Goal: Task Accomplishment & Management: Complete application form

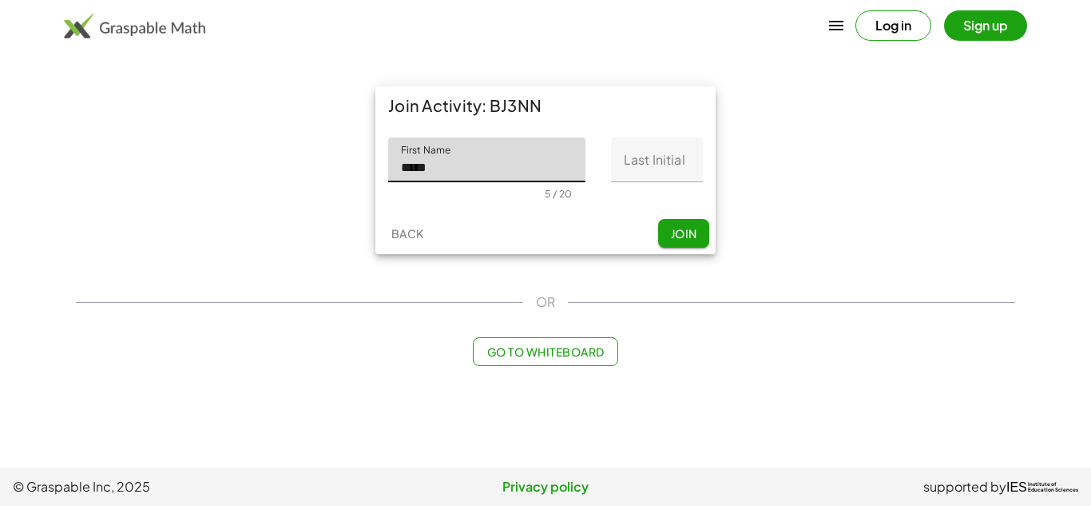
type input "*****"
click at [662, 153] on input "Last Initial" at bounding box center [657, 159] width 92 height 45
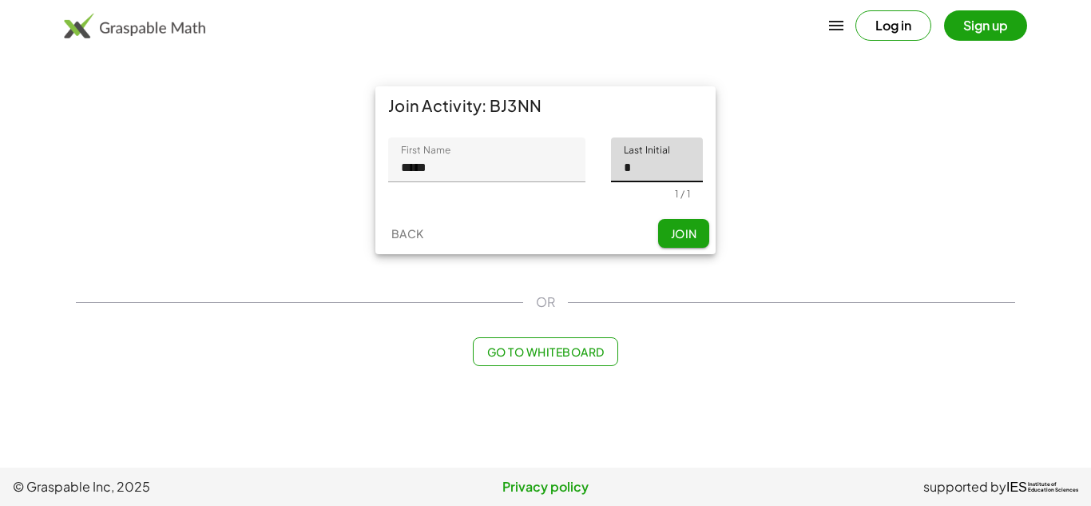
type input "*"
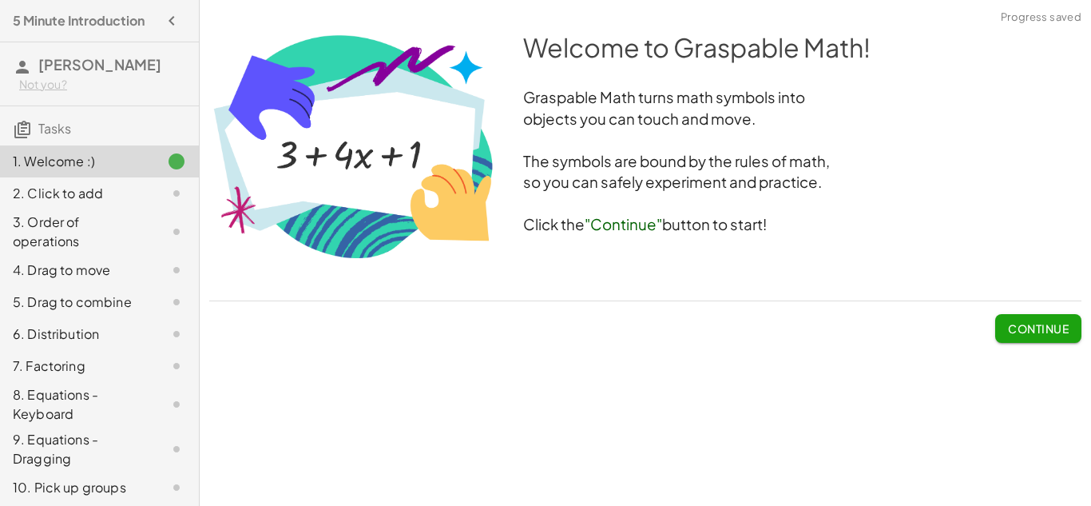
click at [1057, 334] on span "Continue" at bounding box center [1038, 328] width 61 height 14
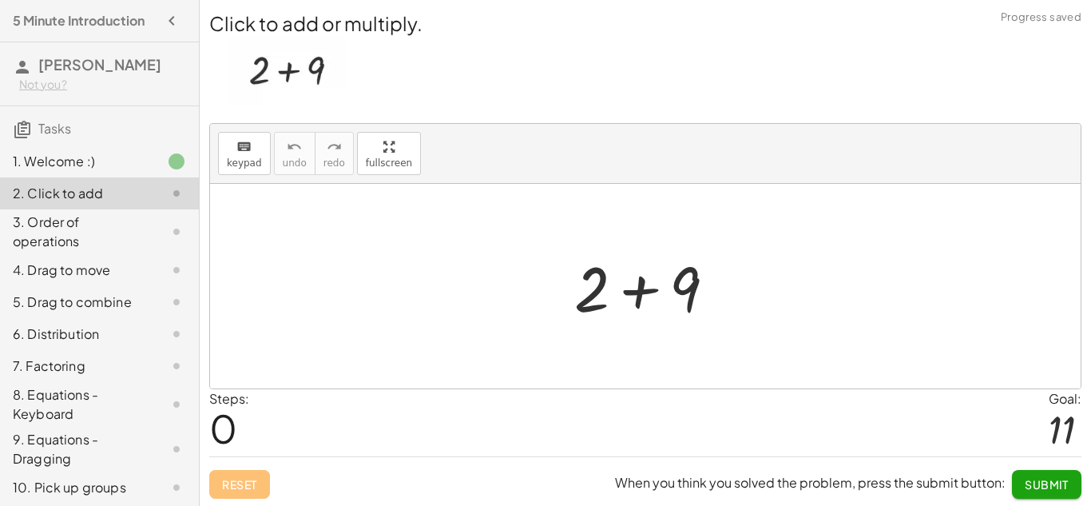
scroll to position [2, 0]
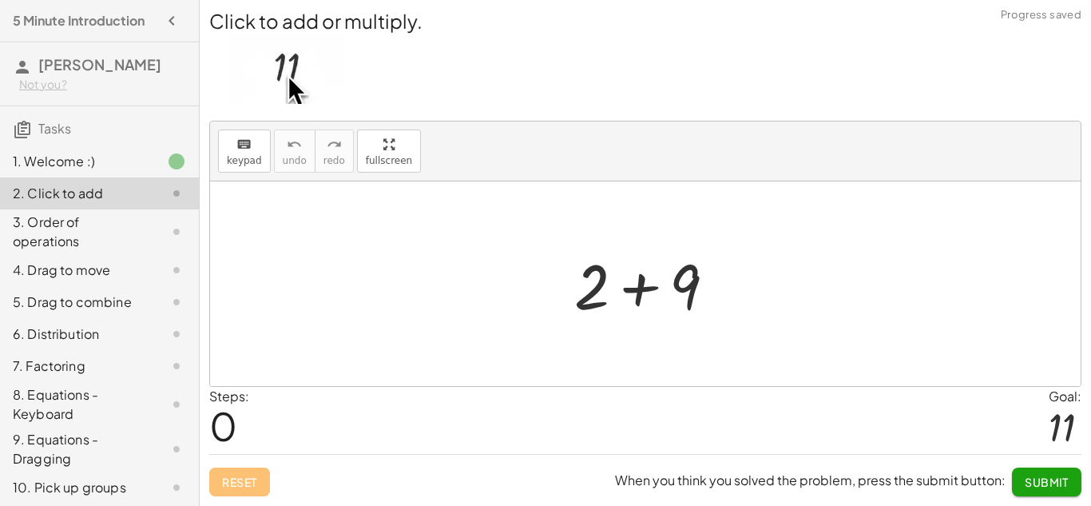
click at [604, 295] on div at bounding box center [651, 284] width 170 height 82
click at [639, 292] on div at bounding box center [651, 284] width 170 height 82
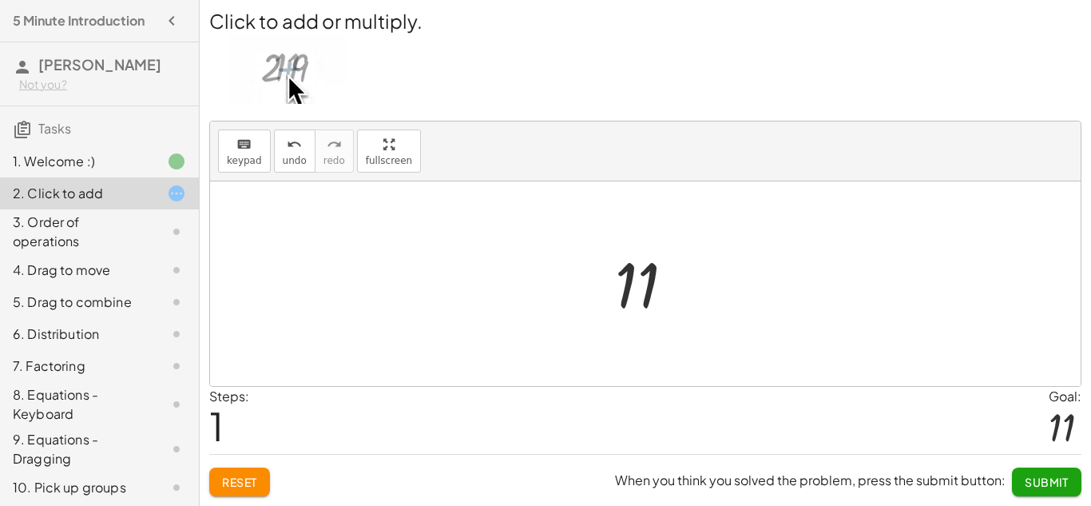
click at [637, 284] on div at bounding box center [651, 283] width 88 height 79
click at [649, 290] on div at bounding box center [651, 283] width 88 height 79
click at [640, 298] on div at bounding box center [651, 283] width 88 height 79
click at [1039, 492] on button "Submit" at bounding box center [1047, 481] width 70 height 29
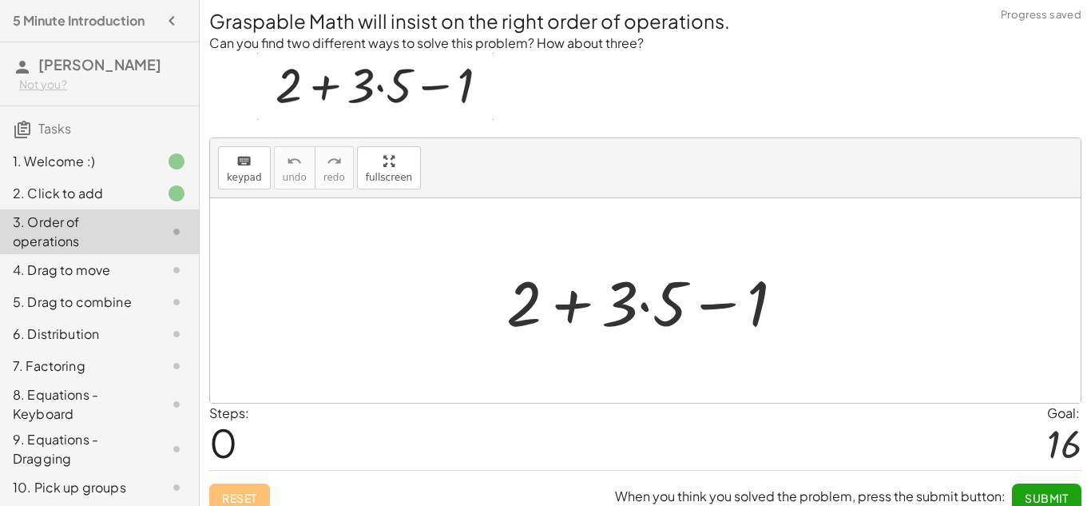
click at [560, 318] on div at bounding box center [652, 301] width 307 height 82
click at [581, 302] on div at bounding box center [652, 301] width 307 height 82
click at [633, 308] on div at bounding box center [652, 301] width 307 height 82
click at [653, 304] on div at bounding box center [652, 301] width 307 height 82
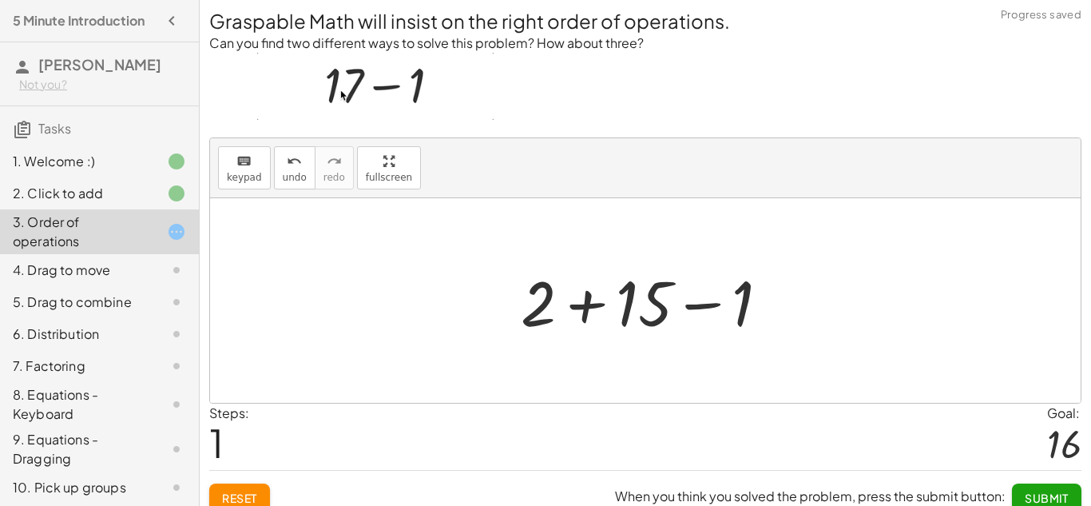
click at [701, 302] on div at bounding box center [651, 301] width 277 height 82
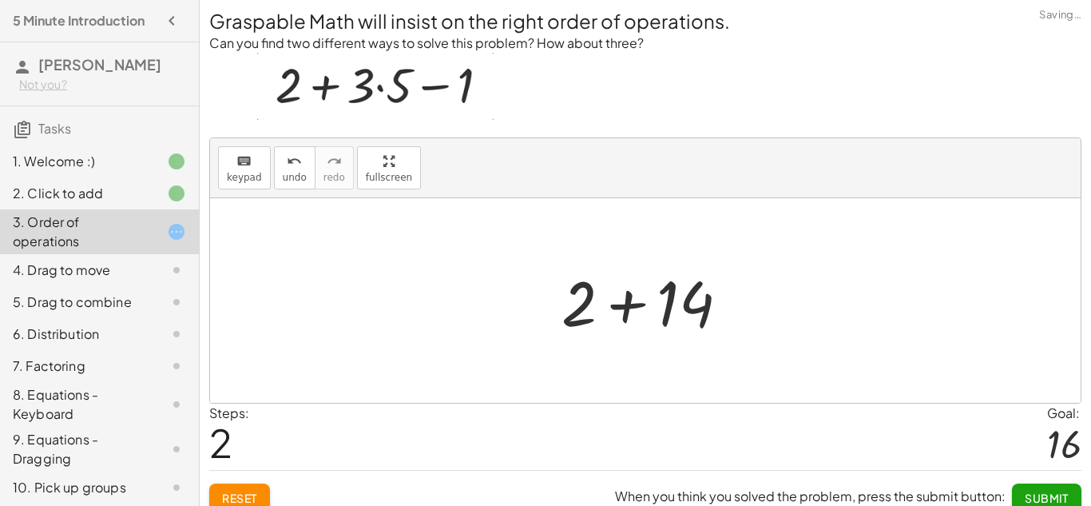
click at [622, 304] on div at bounding box center [652, 301] width 196 height 82
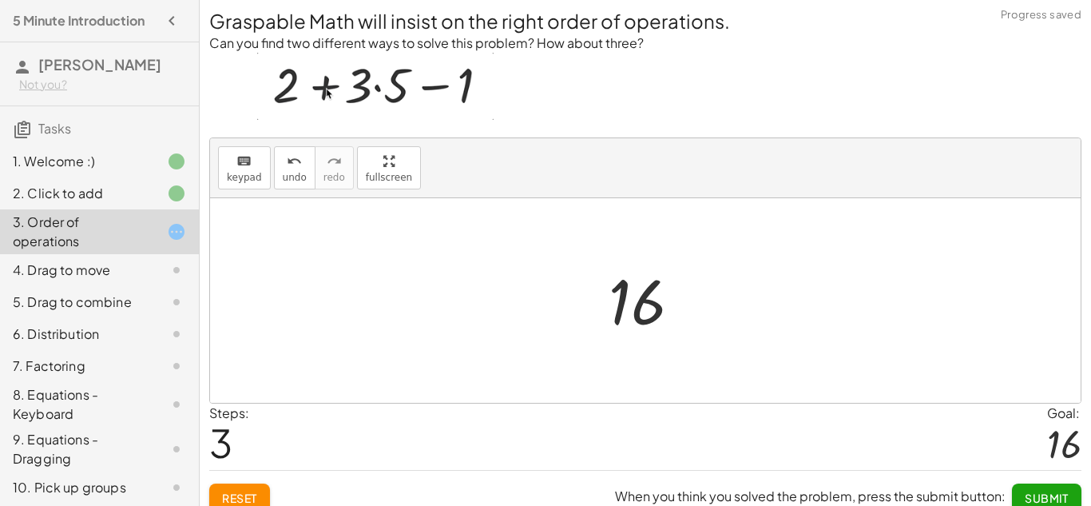
click at [1043, 499] on span "Submit" at bounding box center [1047, 498] width 44 height 14
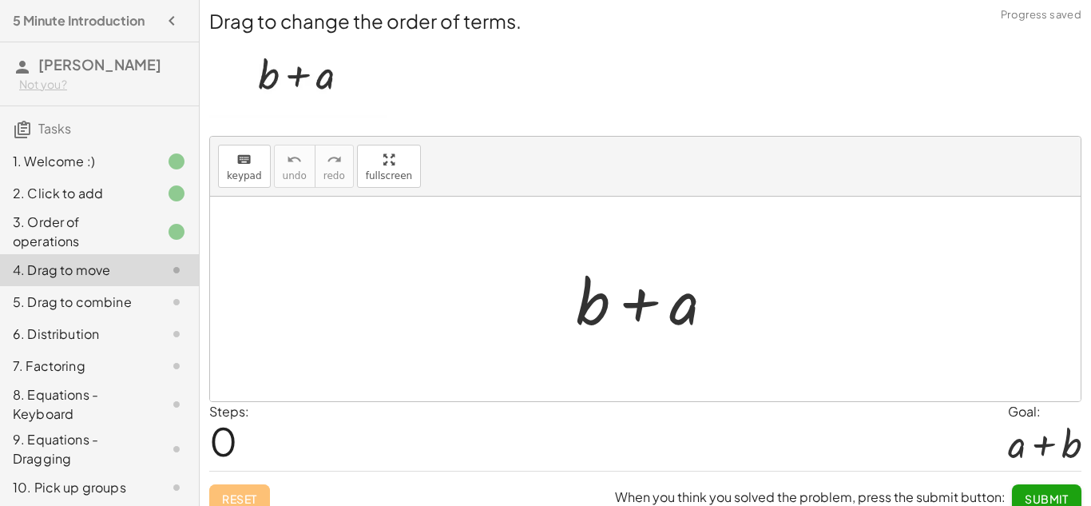
click at [639, 298] on div at bounding box center [651, 299] width 167 height 82
click at [594, 292] on div at bounding box center [651, 299] width 167 height 82
click at [673, 309] on div at bounding box center [651, 299] width 167 height 82
click at [677, 310] on div at bounding box center [651, 299] width 167 height 82
click at [681, 312] on div at bounding box center [651, 299] width 167 height 82
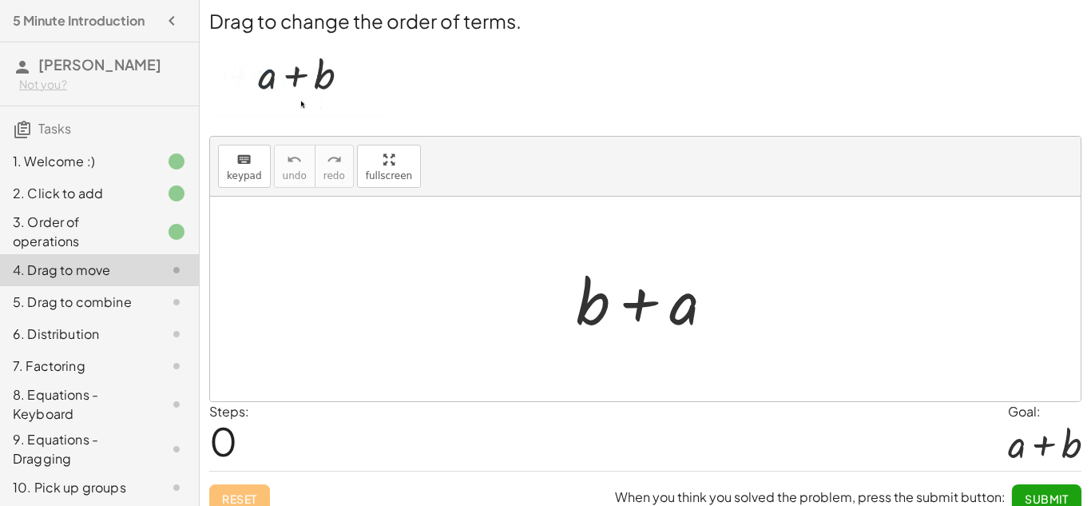
click at [632, 303] on div at bounding box center [651, 299] width 167 height 82
click at [566, 287] on div "+ b + a" at bounding box center [645, 299] width 187 height 90
drag, startPoint x: 675, startPoint y: 312, endPoint x: 551, endPoint y: 304, distance: 124.1
click at [552, 304] on div "+ a + b + a" at bounding box center [645, 299] width 187 height 90
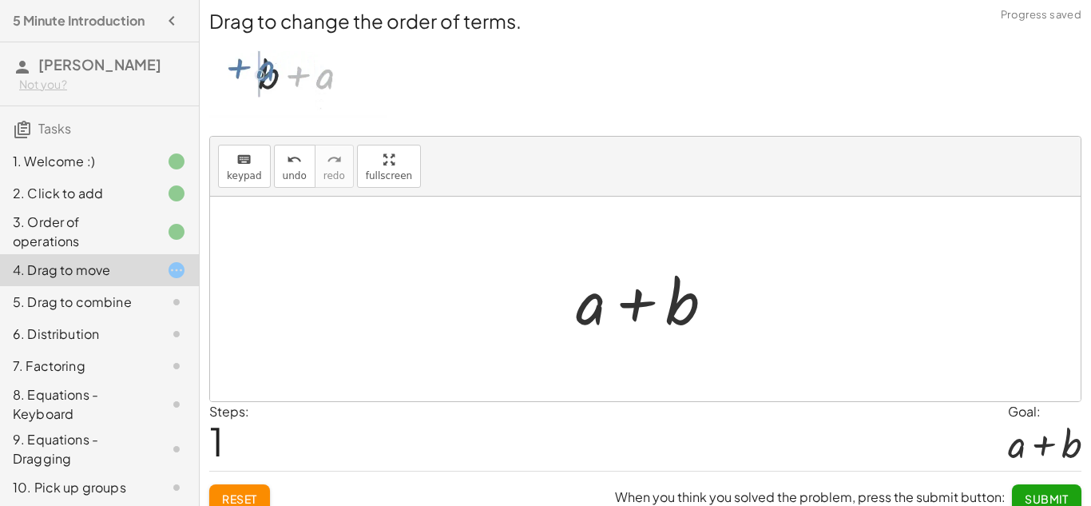
click at [1060, 501] on span "Submit" at bounding box center [1047, 498] width 44 height 14
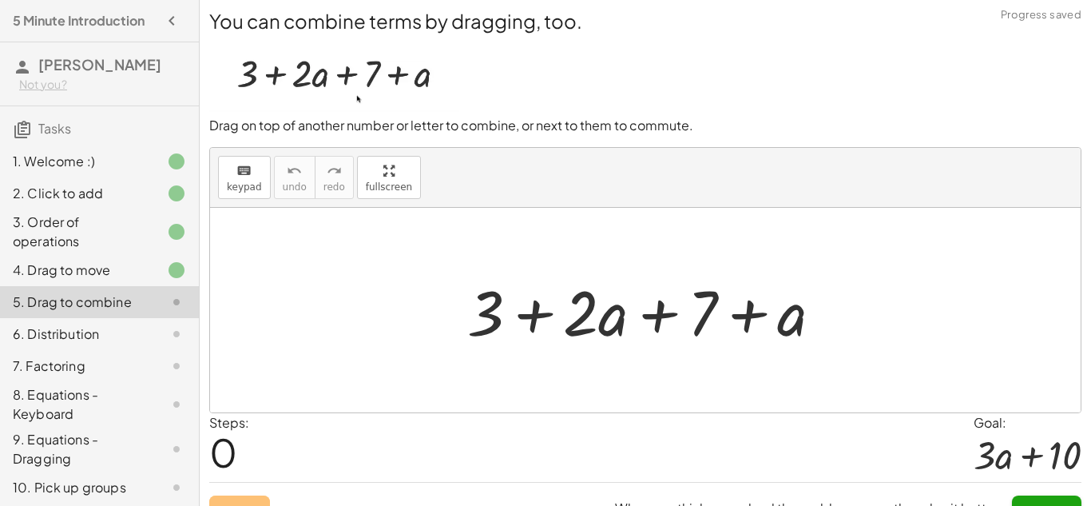
click at [544, 316] on div at bounding box center [651, 310] width 384 height 82
click at [630, 323] on div at bounding box center [651, 310] width 384 height 82
click at [741, 320] on div at bounding box center [651, 310] width 384 height 82
drag, startPoint x: 487, startPoint y: 302, endPoint x: 558, endPoint y: 267, distance: 80.0
click at [558, 267] on div "+ 3 + · 2 · a + 7 + a" at bounding box center [645, 310] width 404 height 90
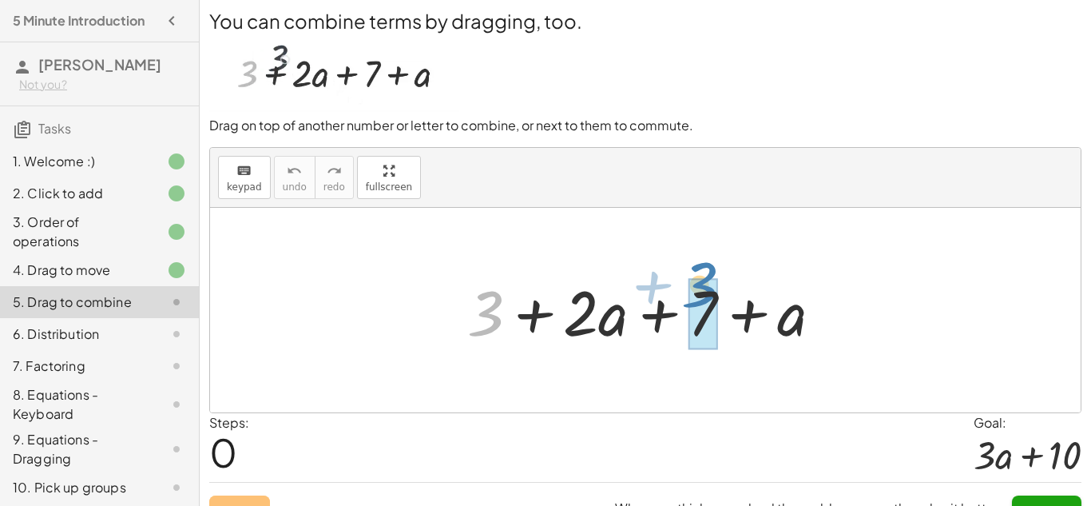
drag, startPoint x: 494, startPoint y: 312, endPoint x: 716, endPoint y: 300, distance: 222.4
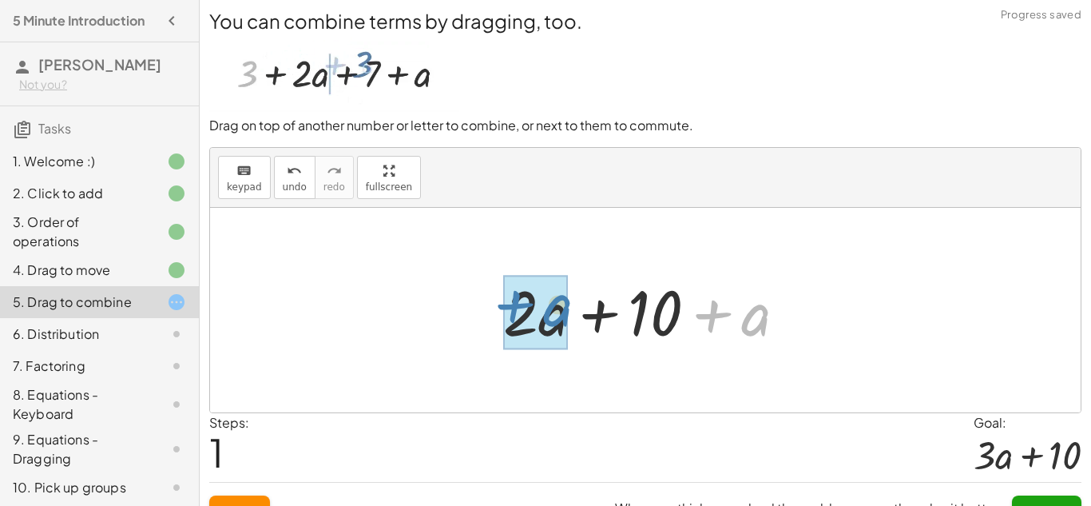
drag, startPoint x: 753, startPoint y: 326, endPoint x: 549, endPoint y: 318, distance: 203.9
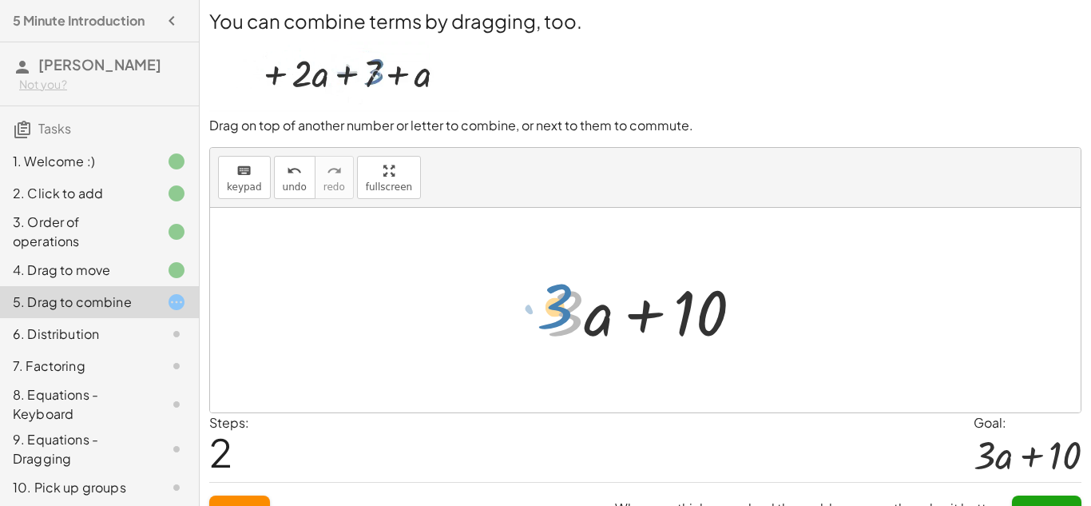
drag, startPoint x: 558, startPoint y: 317, endPoint x: 546, endPoint y: 312, distance: 12.9
click at [546, 312] on div at bounding box center [651, 310] width 224 height 82
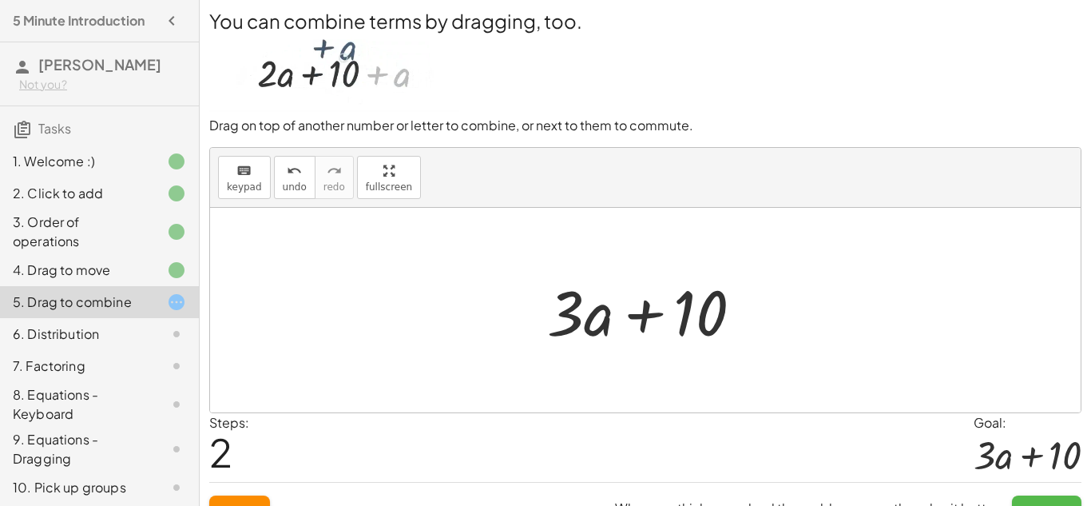
click at [1039, 495] on button "Submit" at bounding box center [1047, 509] width 70 height 29
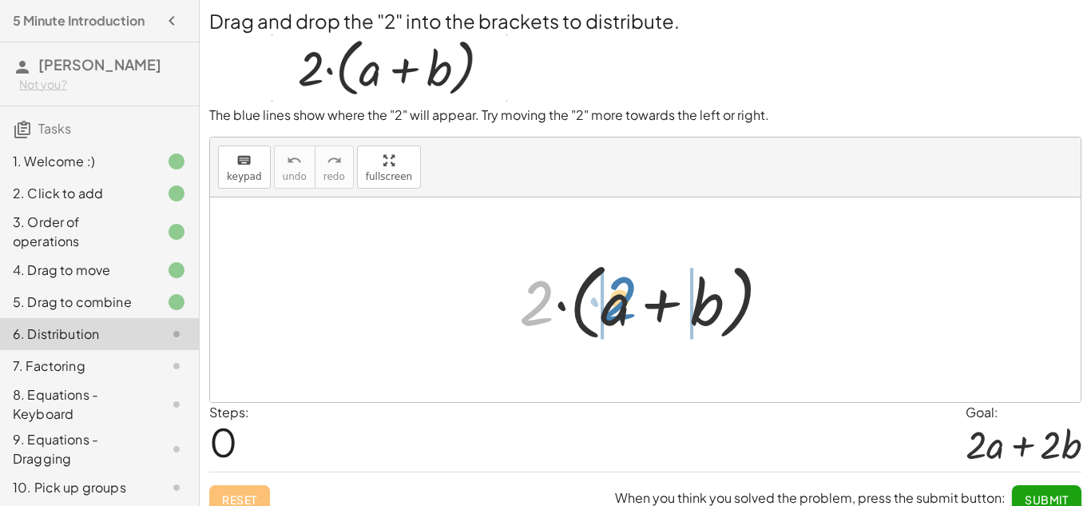
drag, startPoint x: 542, startPoint y: 295, endPoint x: 628, endPoint y: 292, distance: 85.5
click at [628, 292] on div at bounding box center [651, 300] width 280 height 92
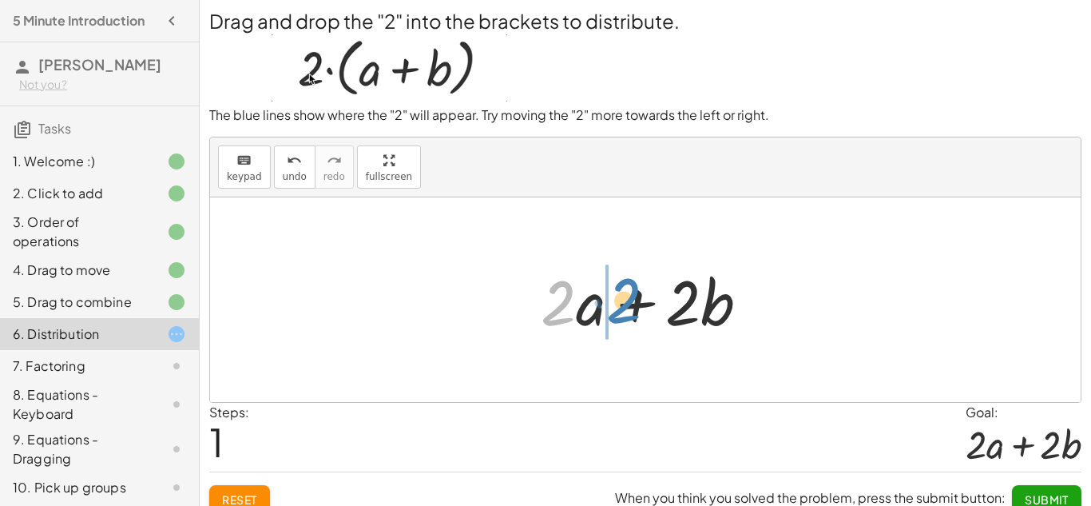
drag, startPoint x: 550, startPoint y: 300, endPoint x: 617, endPoint y: 300, distance: 67.1
click at [617, 300] on div at bounding box center [651, 300] width 237 height 82
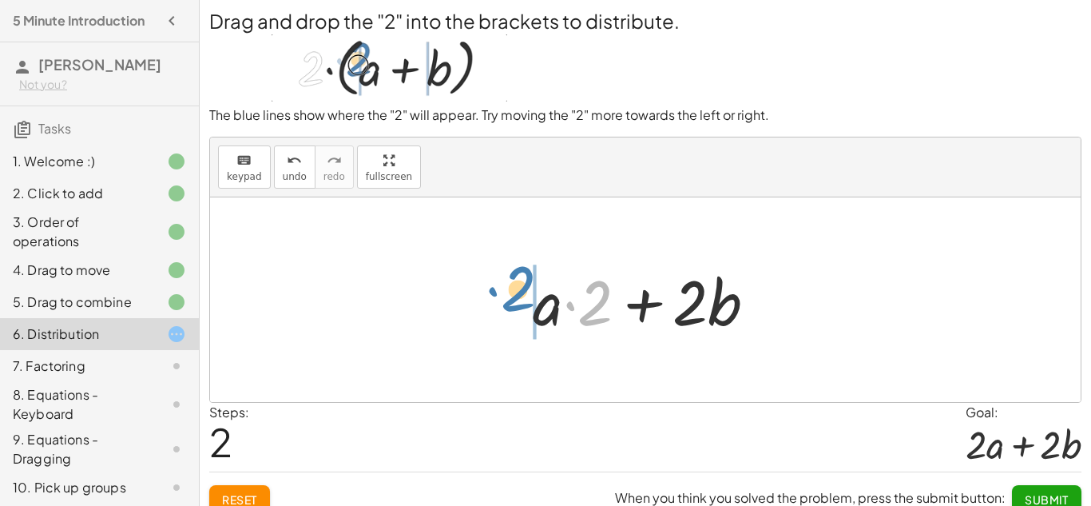
drag, startPoint x: 601, startPoint y: 300, endPoint x: 516, endPoint y: 291, distance: 85.1
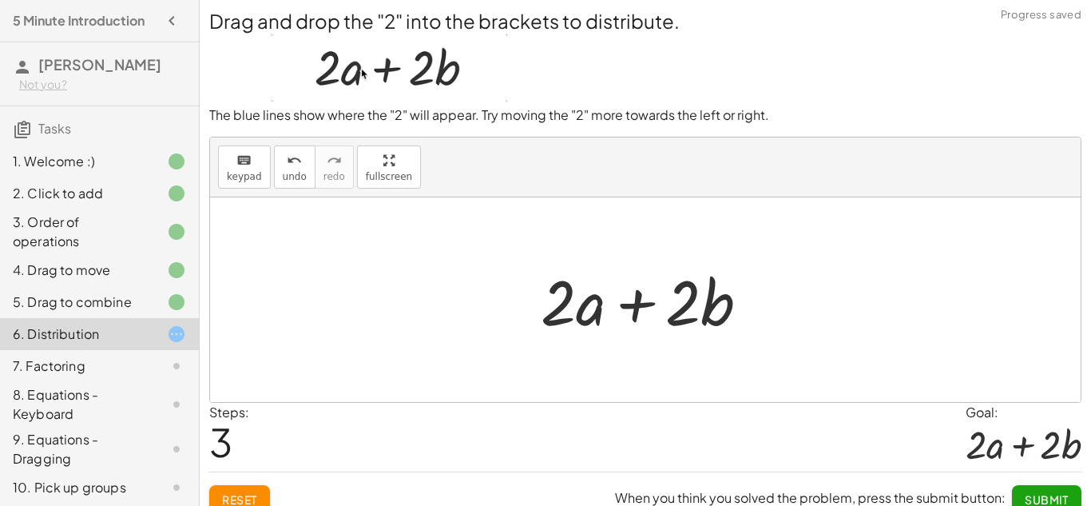
click at [1044, 494] on span "Submit" at bounding box center [1047, 499] width 44 height 14
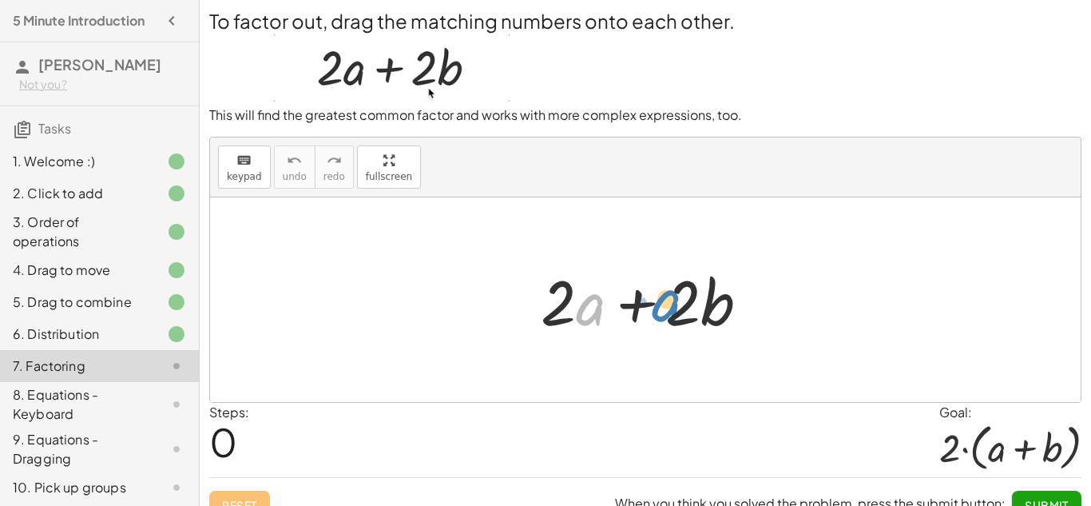
drag, startPoint x: 590, startPoint y: 304, endPoint x: 666, endPoint y: 300, distance: 76.0
click at [666, 300] on div at bounding box center [651, 300] width 237 height 82
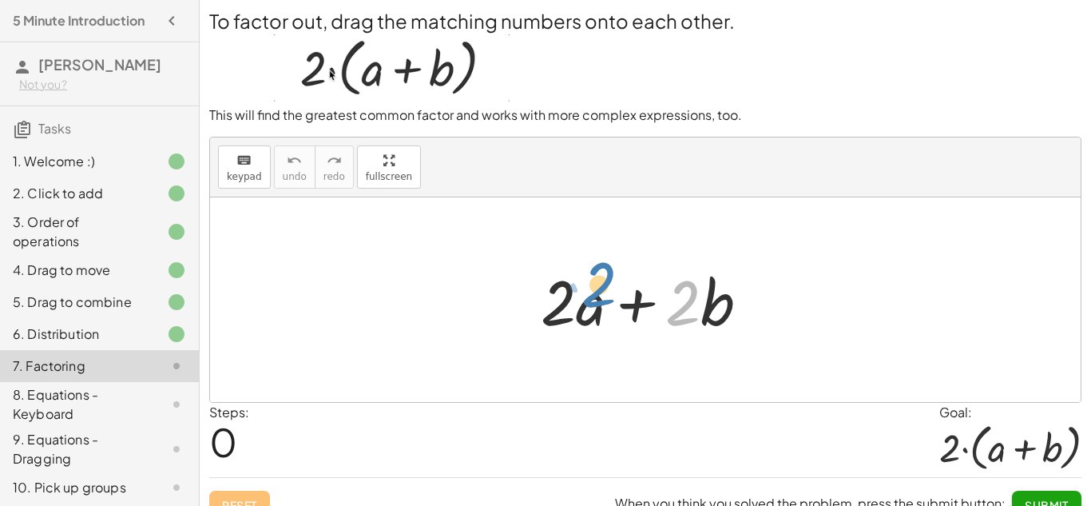
drag, startPoint x: 691, startPoint y: 300, endPoint x: 594, endPoint y: 284, distance: 98.0
click at [594, 284] on div at bounding box center [651, 300] width 237 height 82
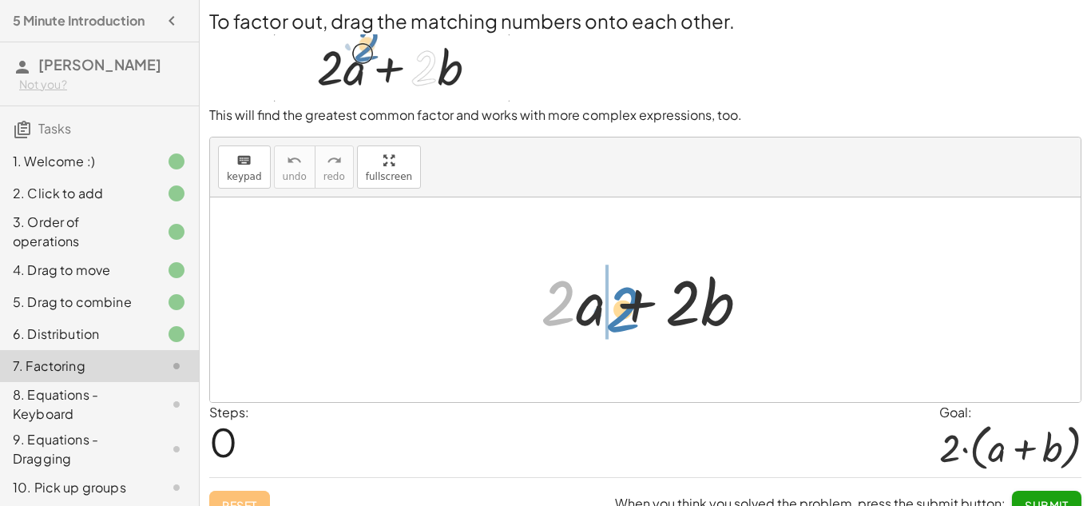
drag, startPoint x: 558, startPoint y: 302, endPoint x: 625, endPoint y: 308, distance: 67.4
click at [625, 308] on div at bounding box center [651, 300] width 237 height 82
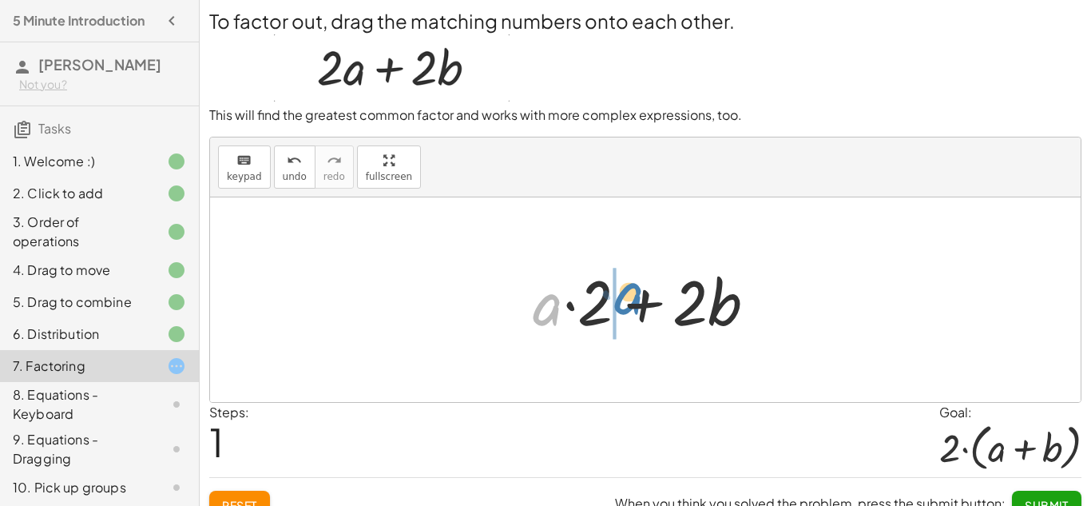
drag, startPoint x: 550, startPoint y: 307, endPoint x: 632, endPoint y: 296, distance: 82.9
click at [632, 296] on div at bounding box center [651, 300] width 252 height 82
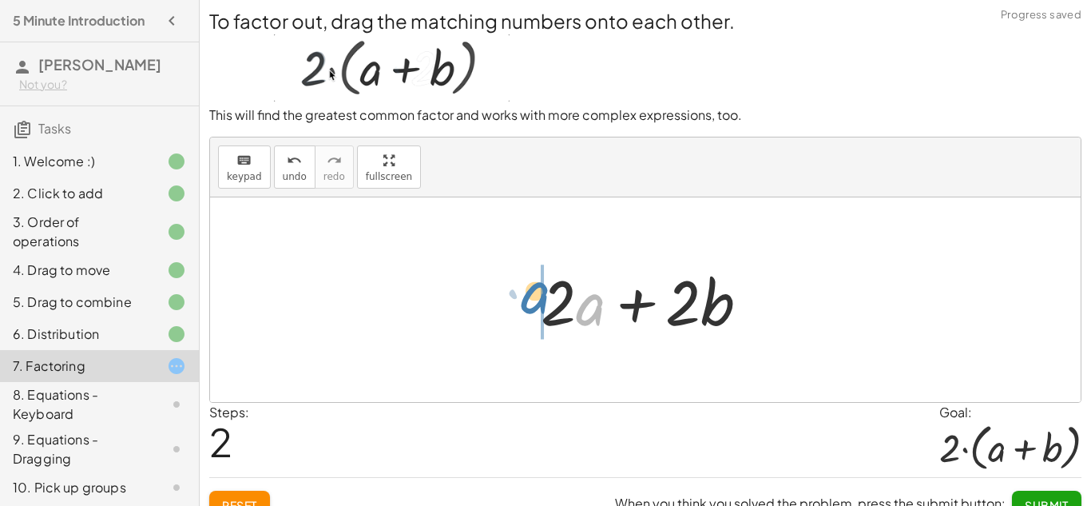
drag, startPoint x: 595, startPoint y: 308, endPoint x: 538, endPoint y: 296, distance: 58.8
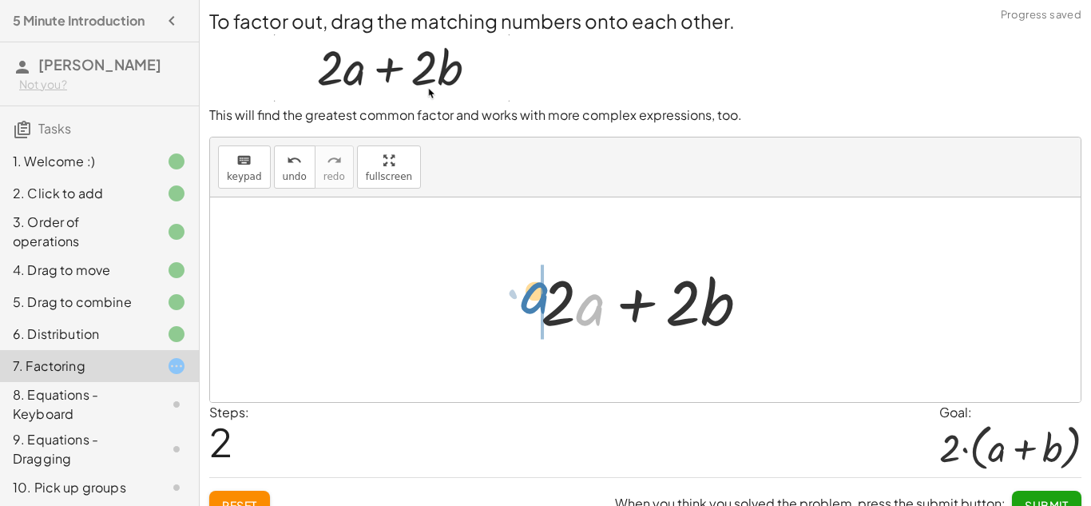
click at [538, 296] on div at bounding box center [651, 300] width 237 height 82
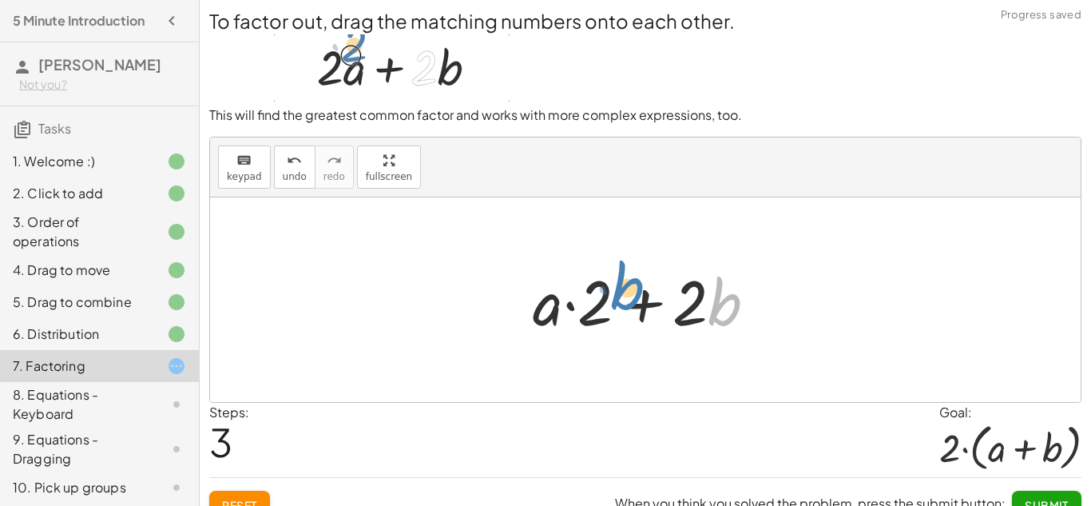
drag, startPoint x: 710, startPoint y: 301, endPoint x: 614, endPoint y: 288, distance: 97.6
click at [614, 288] on div at bounding box center [651, 300] width 252 height 82
drag, startPoint x: 730, startPoint y: 307, endPoint x: 669, endPoint y: 297, distance: 61.5
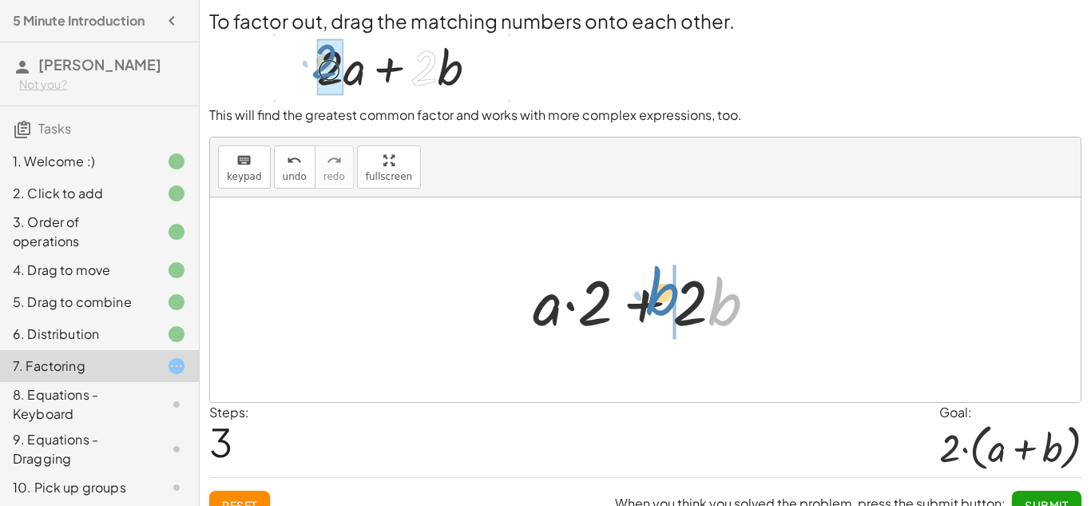
click at [669, 297] on div at bounding box center [651, 300] width 252 height 82
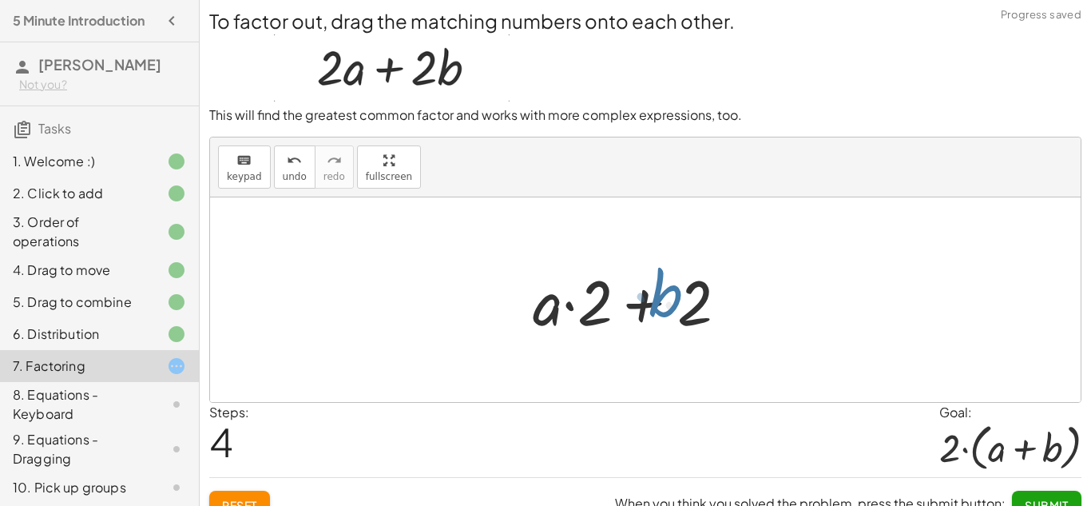
click at [670, 297] on div at bounding box center [652, 300] width 268 height 82
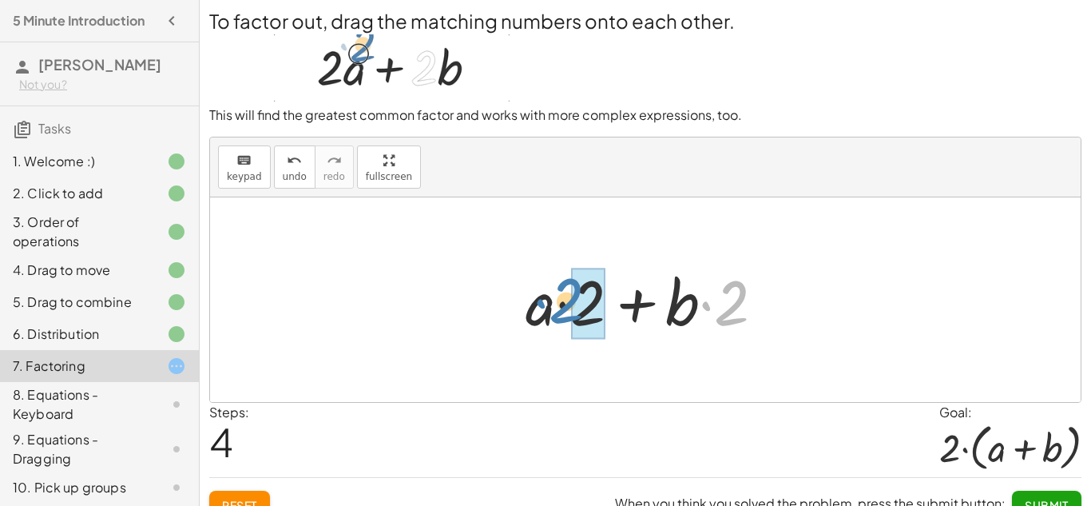
drag, startPoint x: 759, startPoint y: 309, endPoint x: 599, endPoint y: 307, distance: 159.8
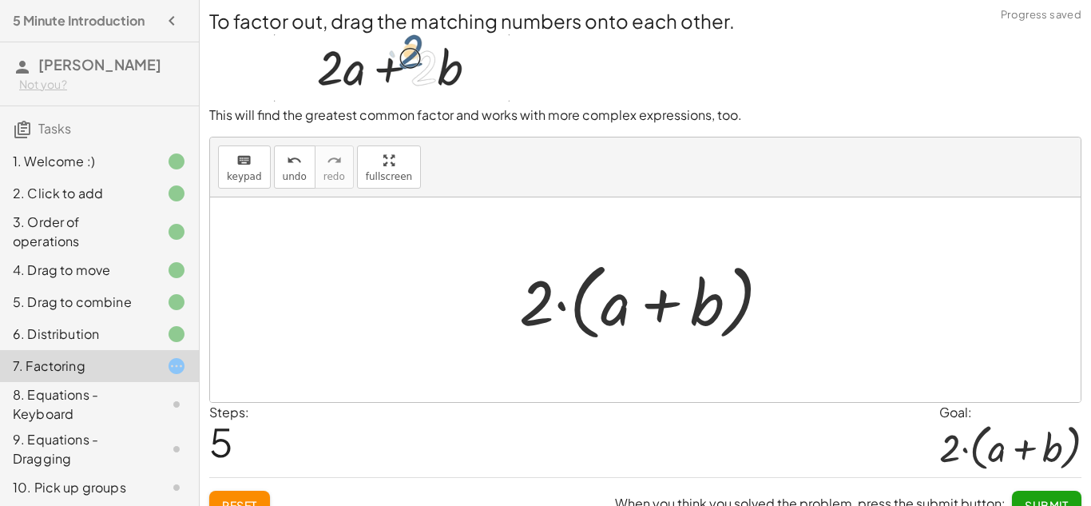
click at [1045, 503] on span "Submit" at bounding box center [1047, 505] width 44 height 14
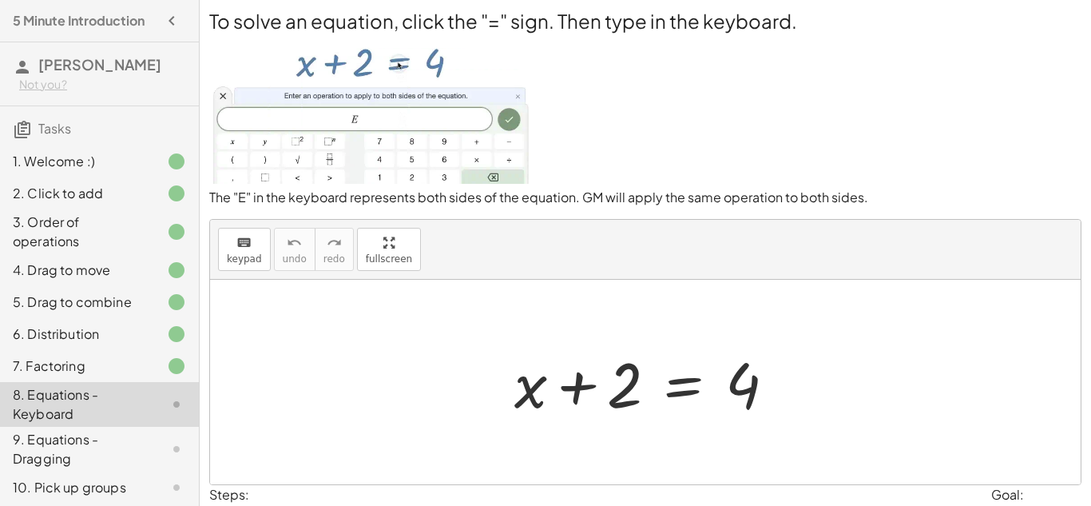
click at [682, 392] on div at bounding box center [652, 382] width 290 height 82
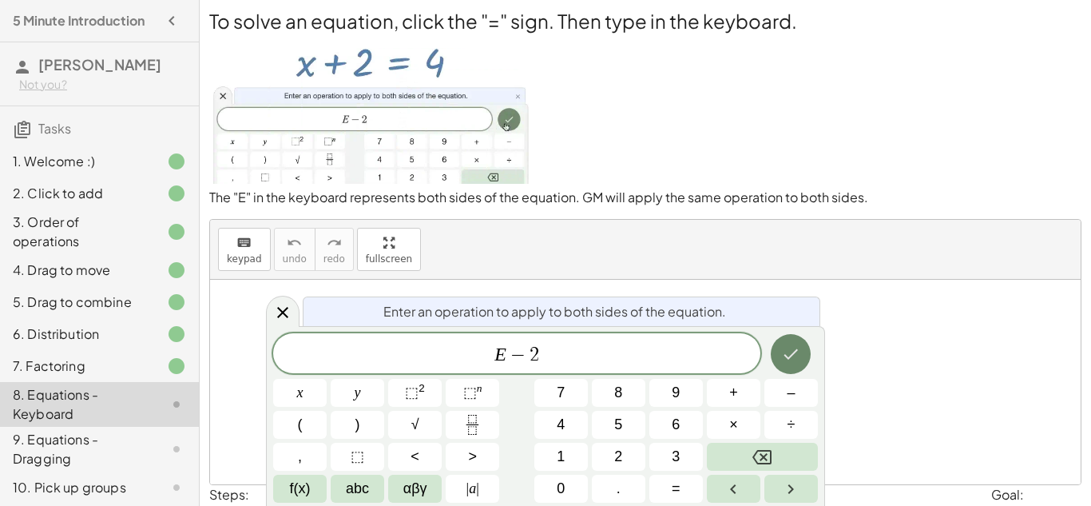
click at [795, 344] on icon "Done" at bounding box center [790, 353] width 19 height 19
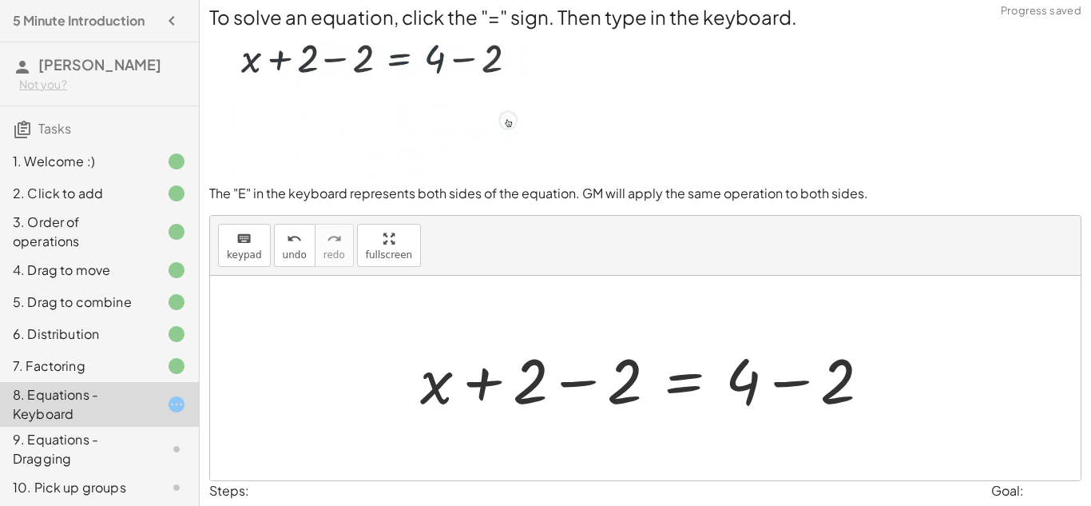
scroll to position [5, 0]
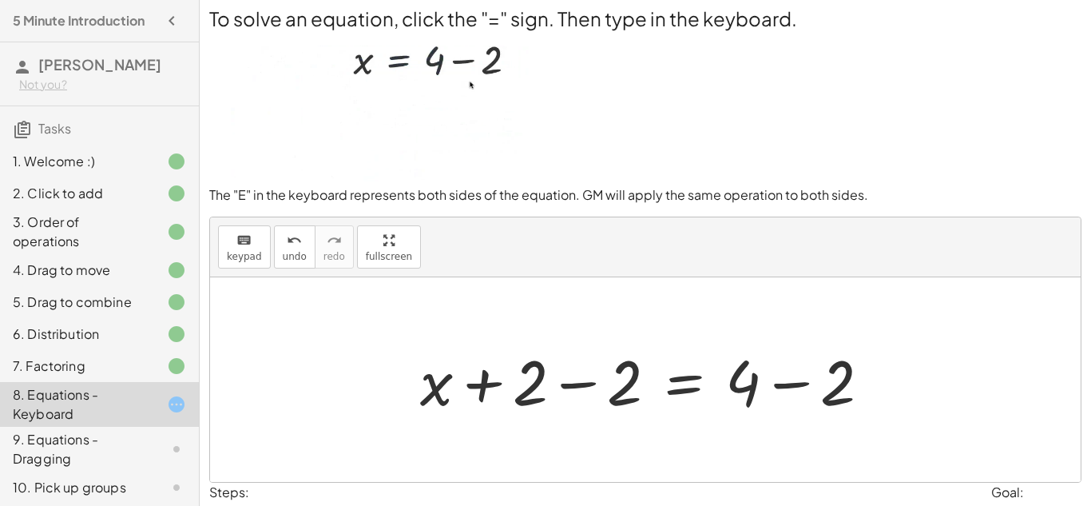
click at [585, 383] on div at bounding box center [651, 380] width 479 height 82
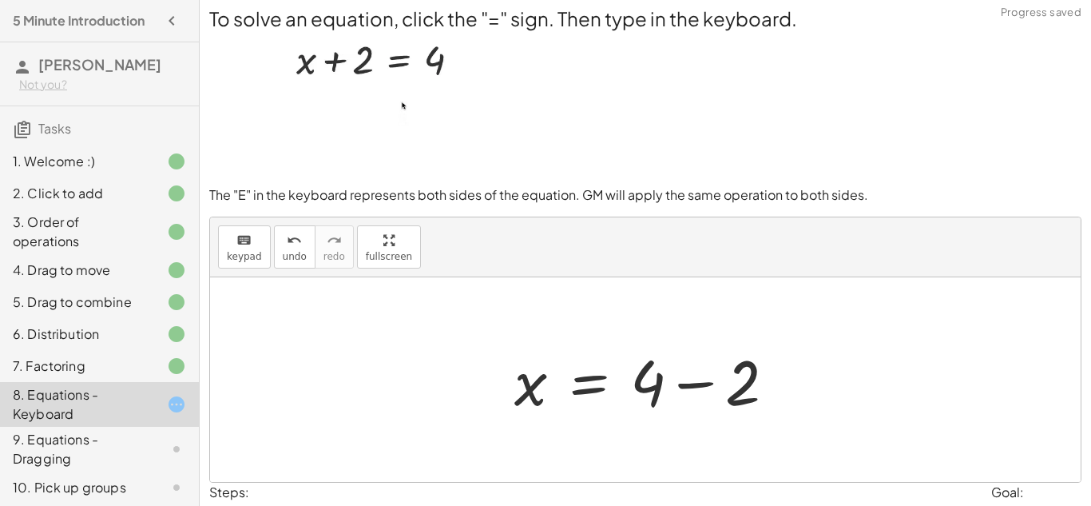
click at [729, 395] on div at bounding box center [652, 380] width 290 height 82
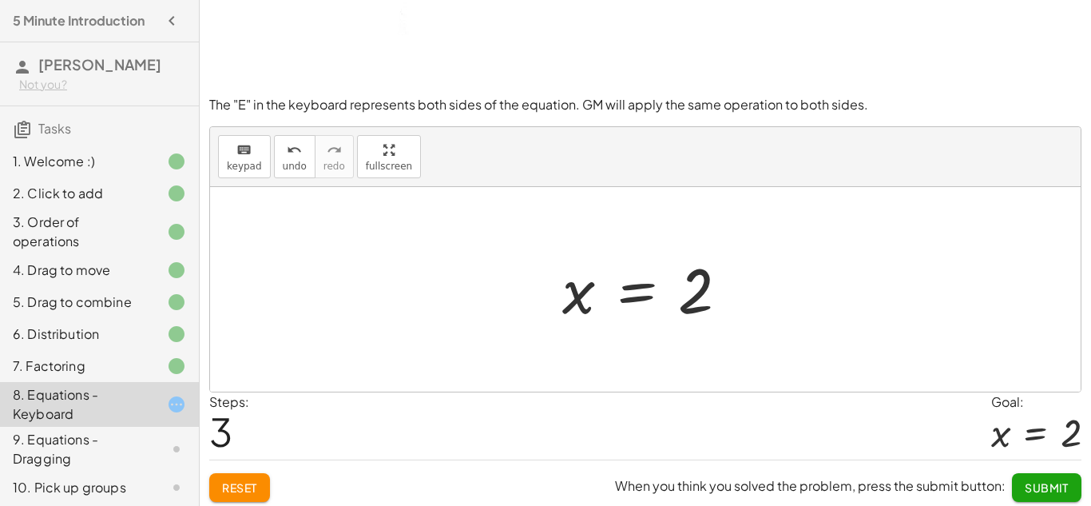
scroll to position [101, 0]
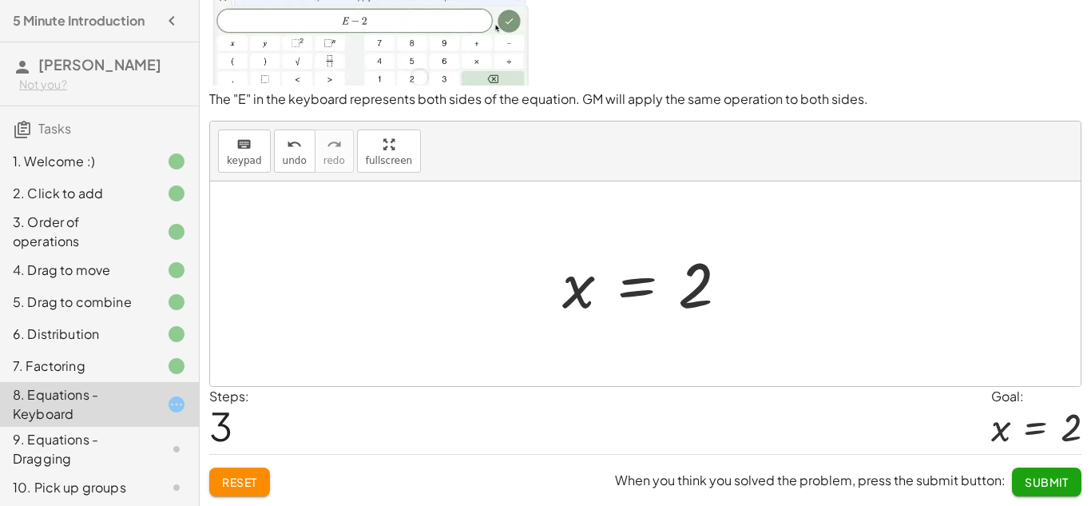
click at [1052, 484] on span "Submit" at bounding box center [1047, 482] width 44 height 14
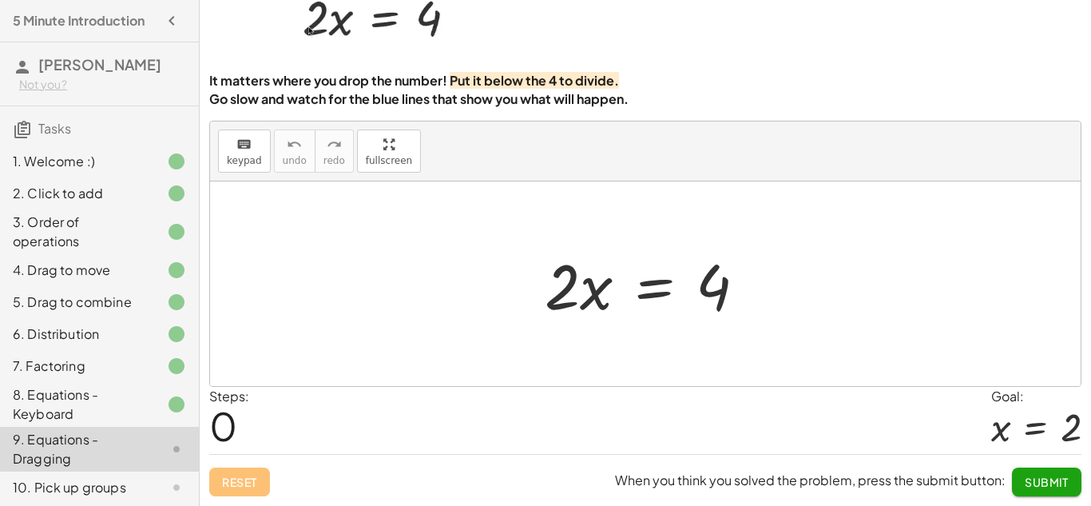
scroll to position [91, 0]
click at [1047, 482] on span "Submit" at bounding box center [1047, 482] width 44 height 14
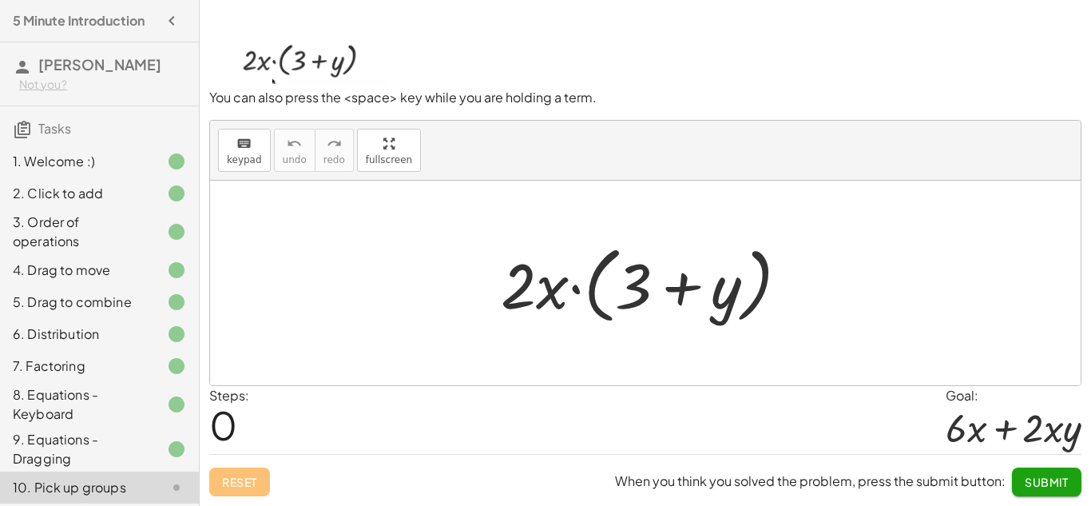
scroll to position [89, 0]
click at [641, 287] on div at bounding box center [651, 283] width 316 height 92
click at [671, 288] on div at bounding box center [651, 283] width 316 height 92
click at [713, 299] on div at bounding box center [651, 283] width 316 height 92
drag, startPoint x: 512, startPoint y: 278, endPoint x: 626, endPoint y: 280, distance: 114.3
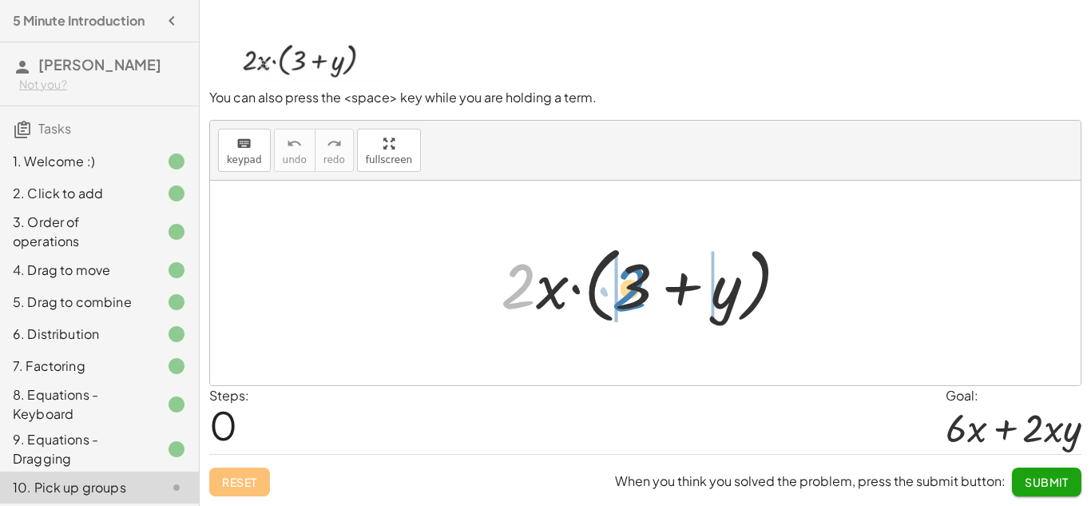
click at [626, 280] on div at bounding box center [651, 283] width 316 height 92
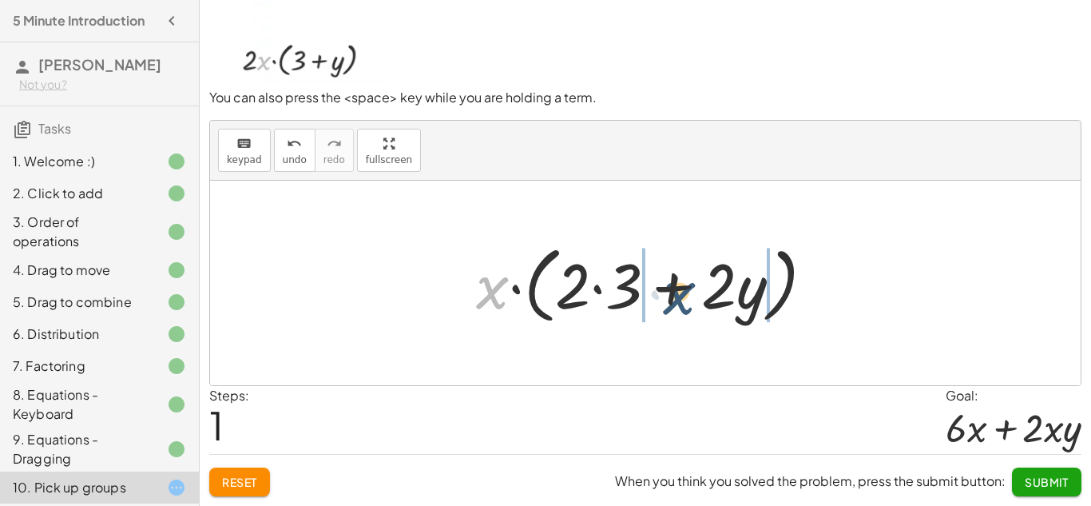
drag, startPoint x: 496, startPoint y: 280, endPoint x: 685, endPoint y: 286, distance: 188.6
click at [685, 286] on div at bounding box center [651, 283] width 367 height 92
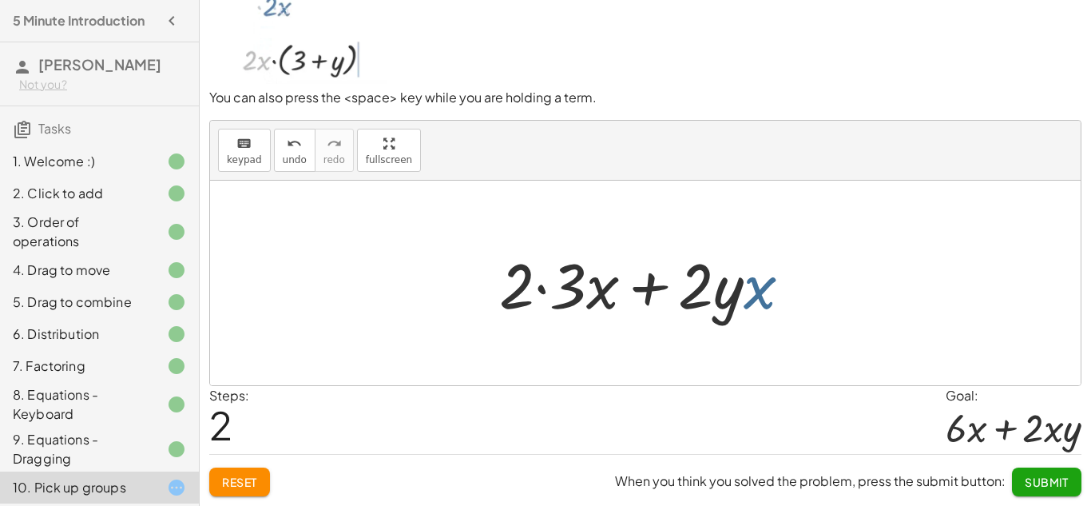
click at [751, 288] on div at bounding box center [651, 283] width 321 height 82
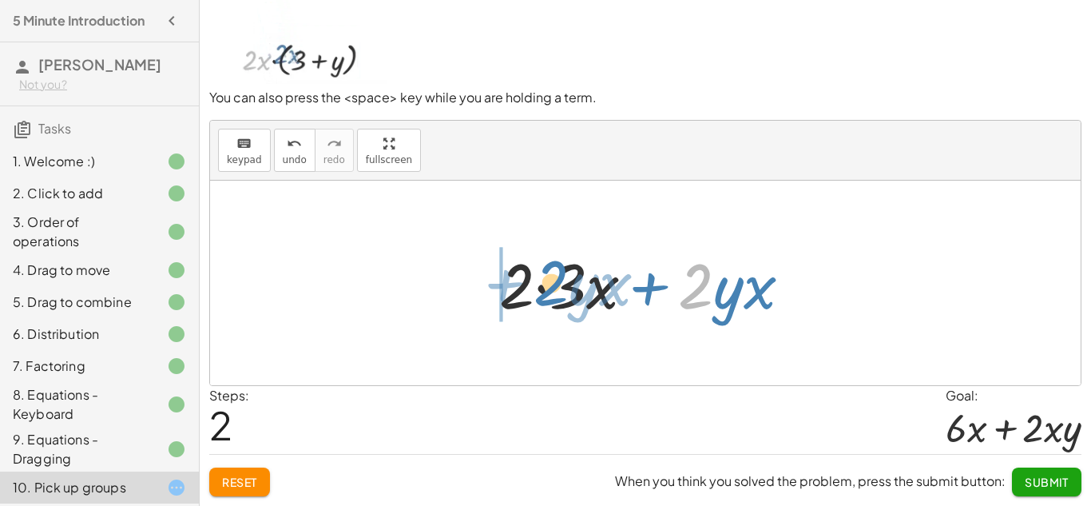
drag, startPoint x: 708, startPoint y: 280, endPoint x: 563, endPoint y: 277, distance: 144.6
click at [563, 277] on div at bounding box center [651, 283] width 321 height 82
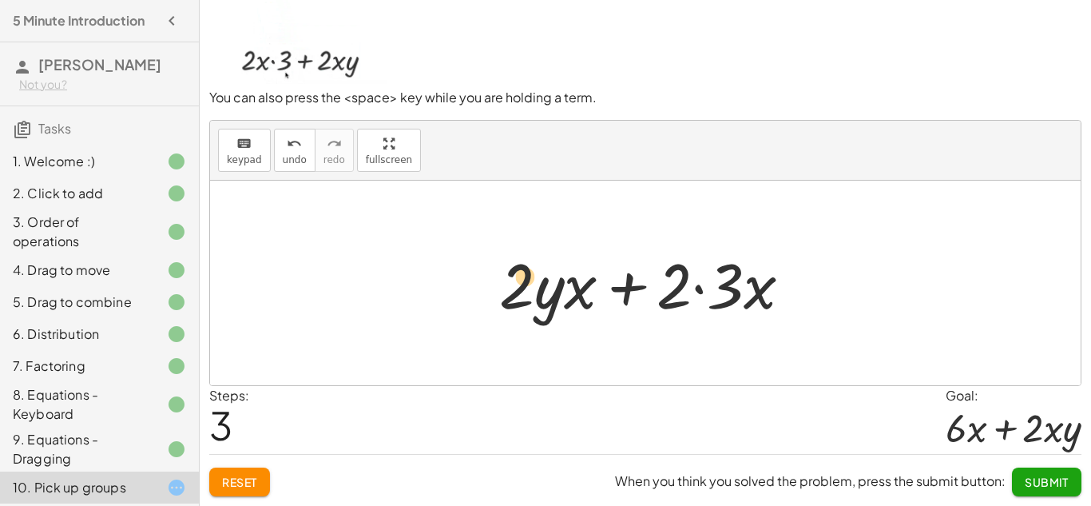
drag, startPoint x: 525, startPoint y: 286, endPoint x: 529, endPoint y: 277, distance: 9.7
click at [529, 277] on div at bounding box center [651, 283] width 321 height 82
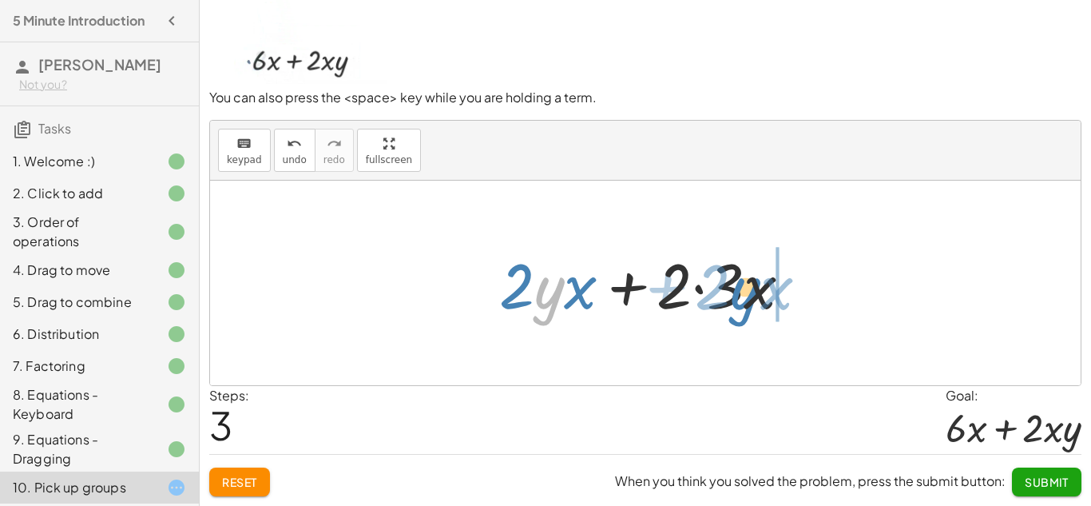
drag, startPoint x: 554, startPoint y: 288, endPoint x: 772, endPoint y: 289, distance: 217.3
click at [772, 289] on div at bounding box center [651, 283] width 321 height 82
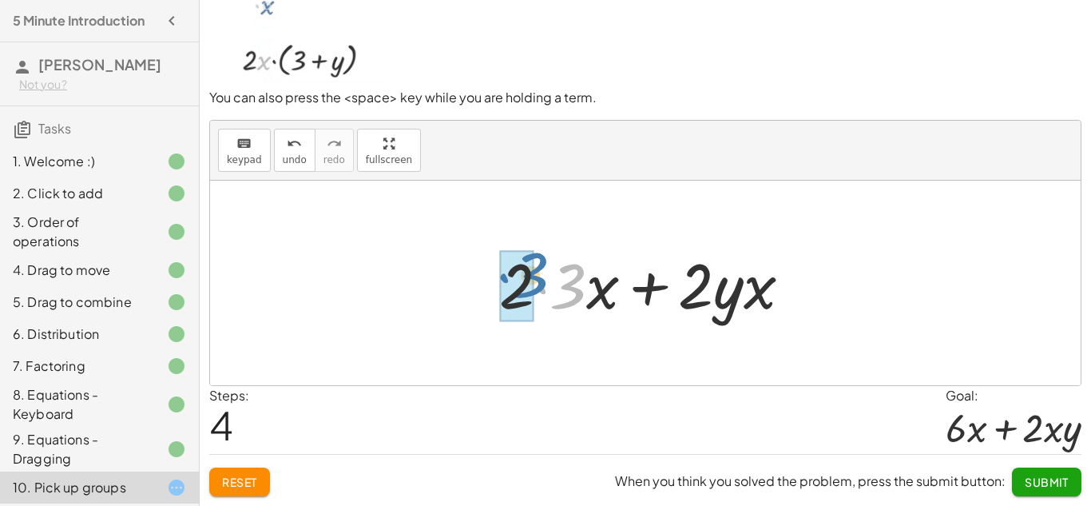
drag, startPoint x: 574, startPoint y: 280, endPoint x: 530, endPoint y: 271, distance: 44.2
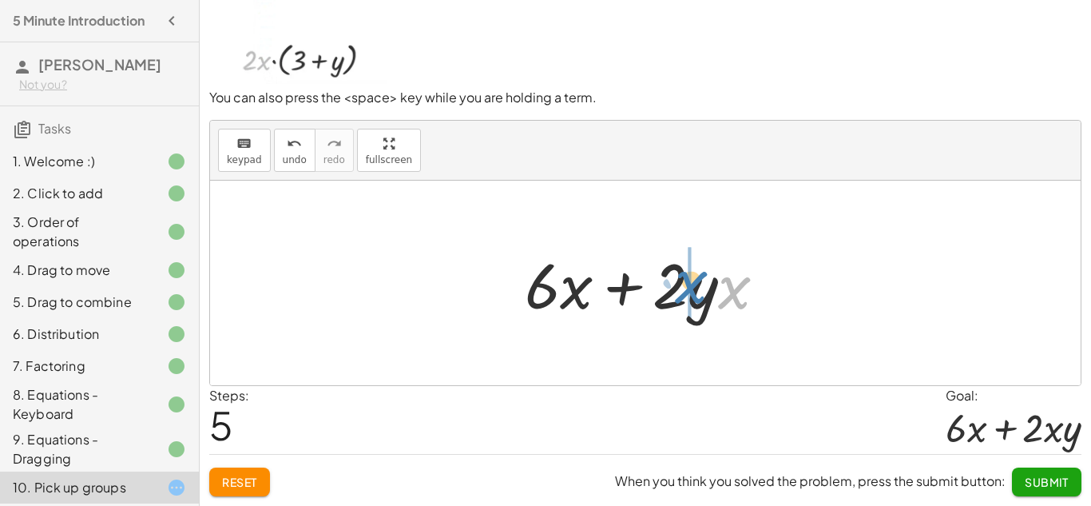
drag, startPoint x: 734, startPoint y: 289, endPoint x: 691, endPoint y: 284, distance: 43.5
click at [691, 284] on div at bounding box center [652, 283] width 270 height 82
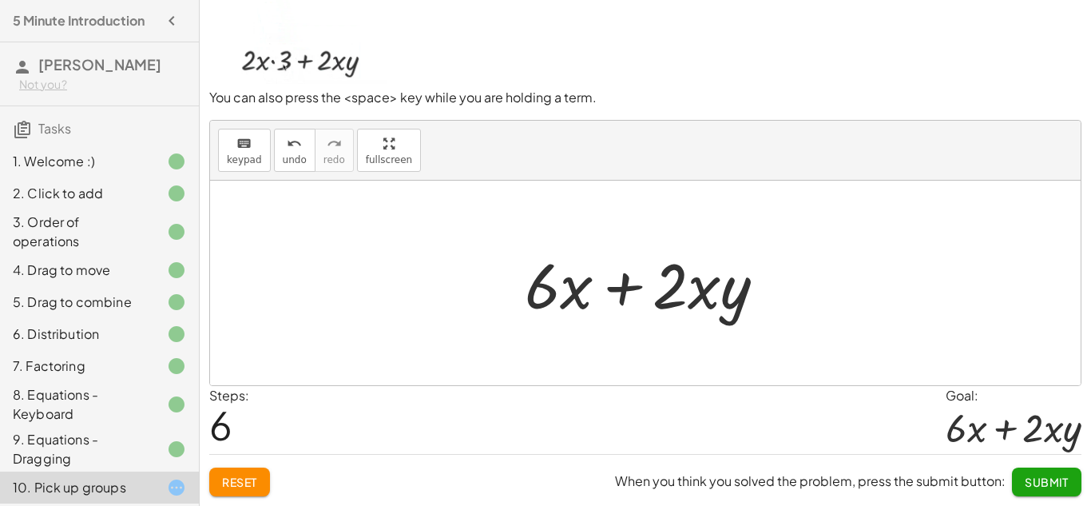
click at [1039, 476] on span "Submit" at bounding box center [1047, 482] width 44 height 14
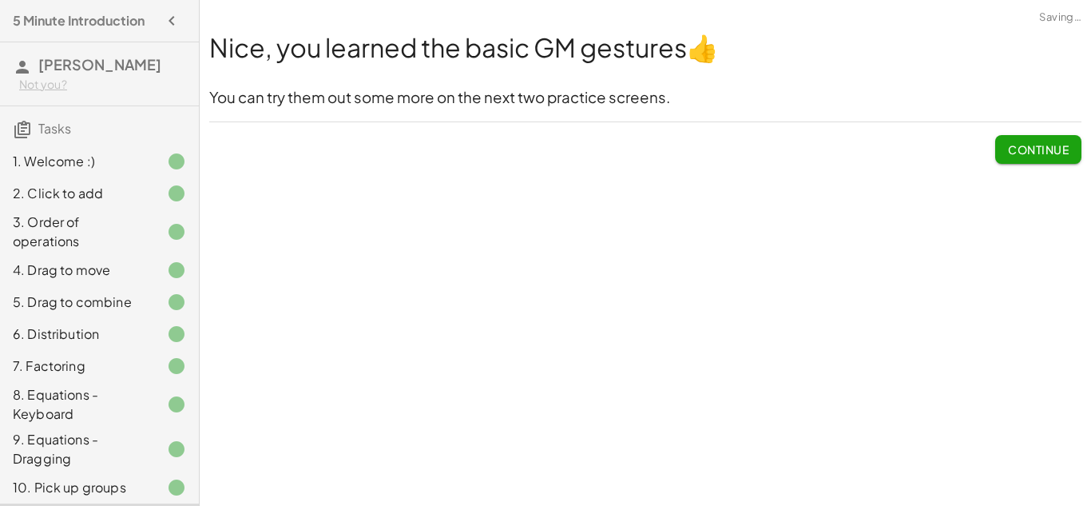
scroll to position [0, 0]
click at [1059, 143] on span "Continue" at bounding box center [1038, 149] width 61 height 14
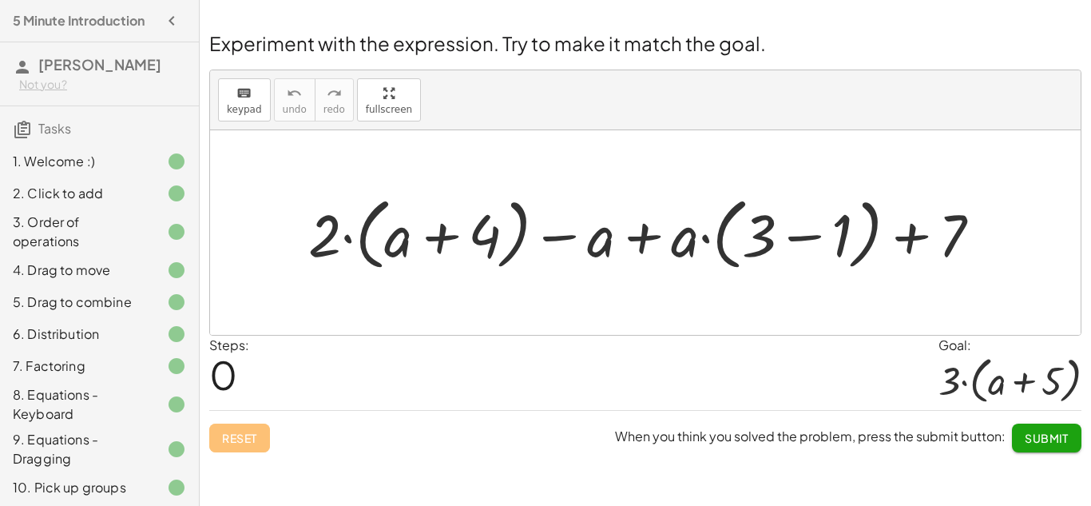
click at [399, 236] on div at bounding box center [650, 232] width 701 height 86
click at [448, 249] on div at bounding box center [650, 232] width 701 height 86
click at [642, 238] on div at bounding box center [650, 232] width 701 height 86
click at [546, 239] on div at bounding box center [650, 232] width 701 height 86
click at [795, 237] on div at bounding box center [650, 232] width 701 height 86
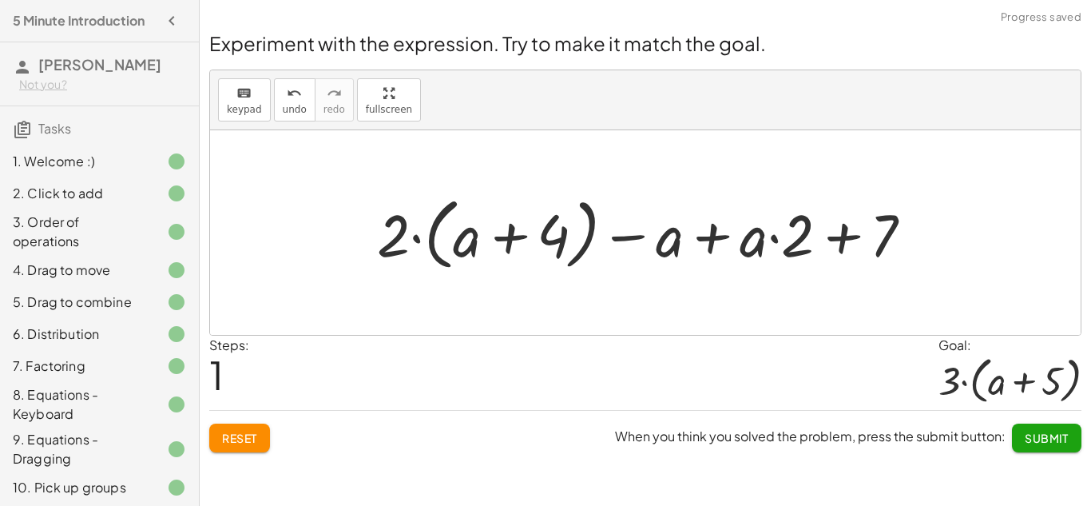
click at [835, 241] on div at bounding box center [651, 232] width 565 height 86
click at [709, 235] on div at bounding box center [651, 232] width 565 height 86
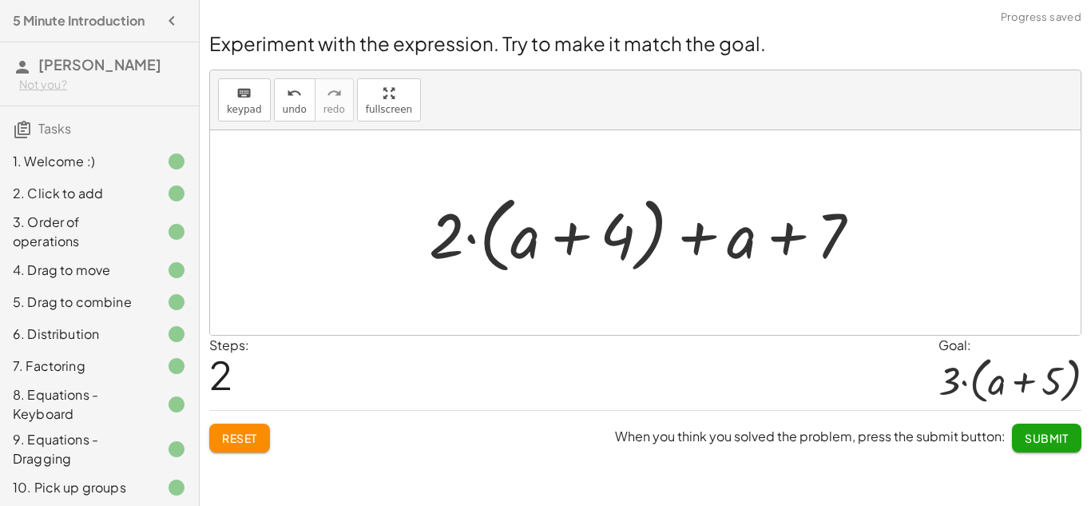
click at [574, 232] on div at bounding box center [651, 233] width 461 height 92
click at [690, 239] on div at bounding box center [651, 233] width 461 height 92
click at [810, 242] on div at bounding box center [651, 233] width 461 height 92
click at [800, 238] on div at bounding box center [651, 233] width 461 height 92
drag, startPoint x: 824, startPoint y: 236, endPoint x: 626, endPoint y: 230, distance: 197.4
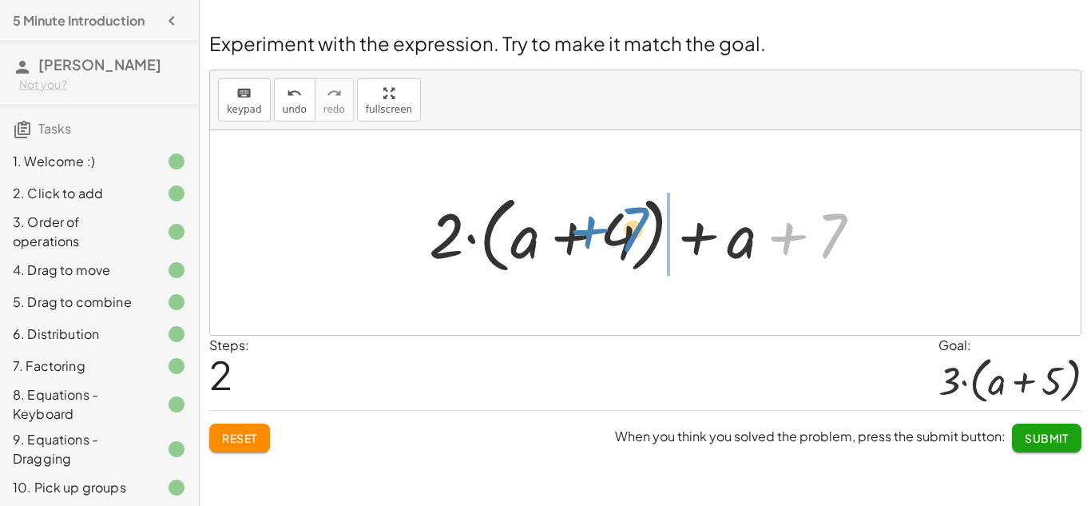
click at [626, 230] on div at bounding box center [651, 233] width 461 height 92
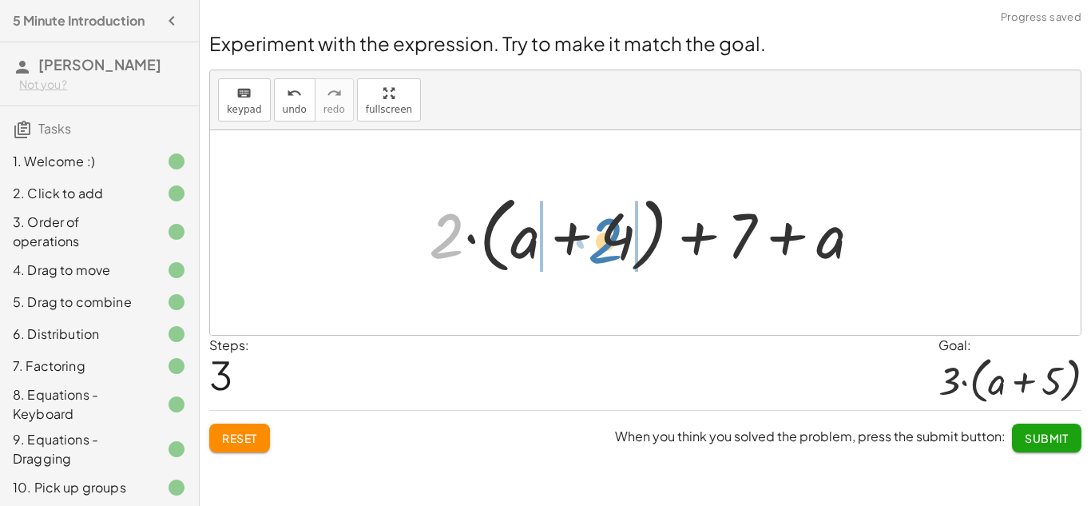
drag, startPoint x: 438, startPoint y: 228, endPoint x: 604, endPoint y: 232, distance: 166.2
click at [604, 232] on div at bounding box center [651, 233] width 461 height 92
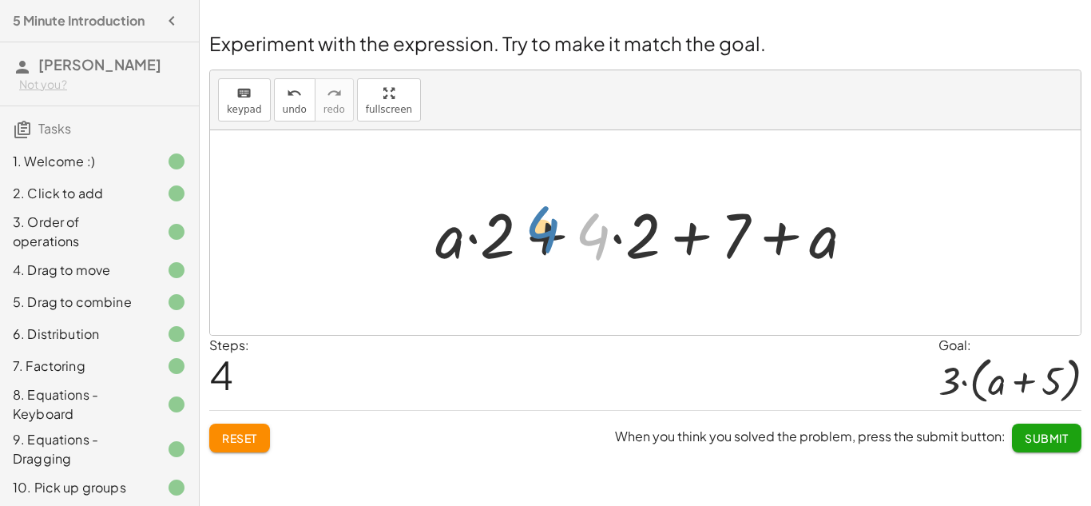
drag, startPoint x: 603, startPoint y: 233, endPoint x: 539, endPoint y: 224, distance: 64.5
click at [539, 224] on div at bounding box center [651, 233] width 448 height 82
drag, startPoint x: 589, startPoint y: 237, endPoint x: 483, endPoint y: 240, distance: 105.5
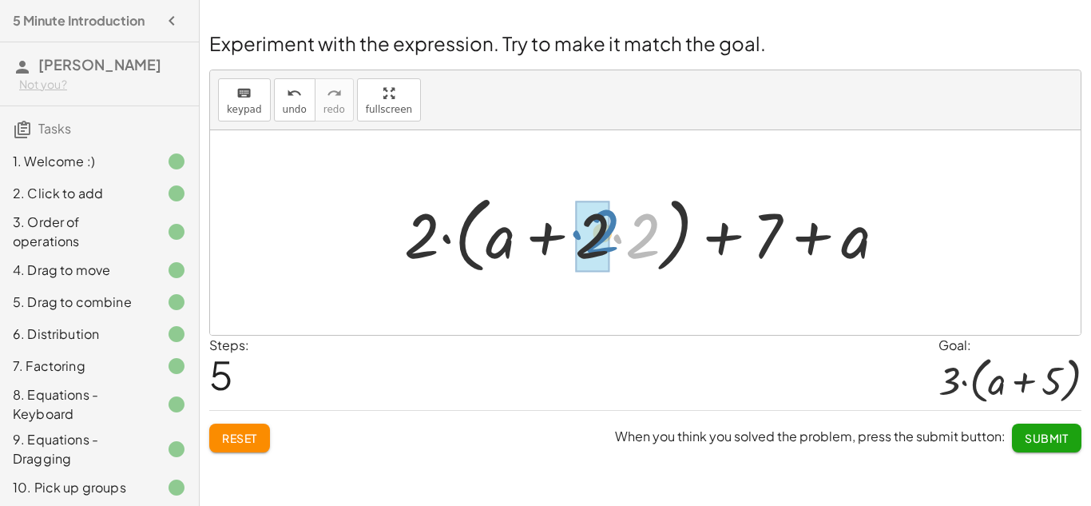
drag, startPoint x: 639, startPoint y: 232, endPoint x: 598, endPoint y: 228, distance: 41.7
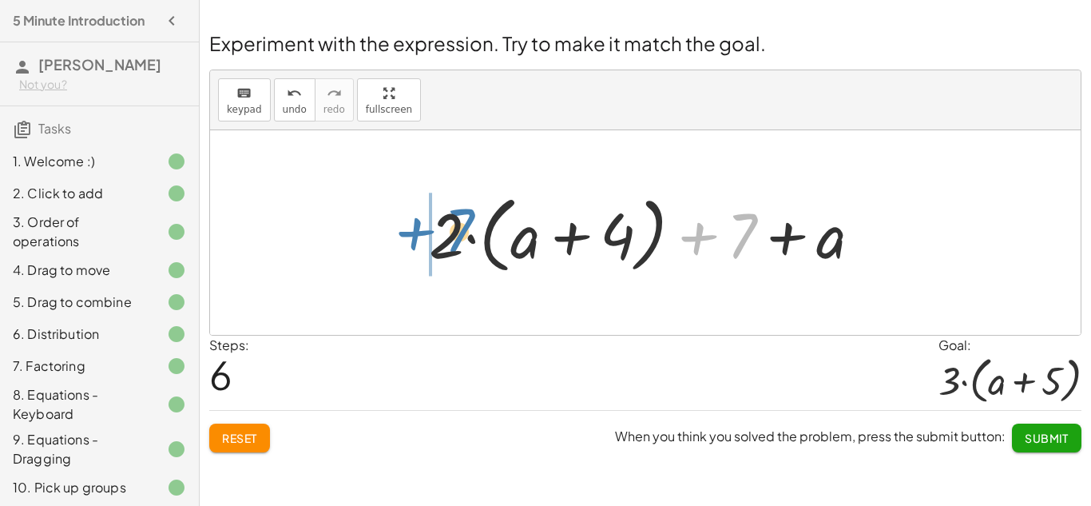
drag, startPoint x: 735, startPoint y: 234, endPoint x: 448, endPoint y: 229, distance: 286.8
click at [448, 229] on div at bounding box center [651, 233] width 461 height 92
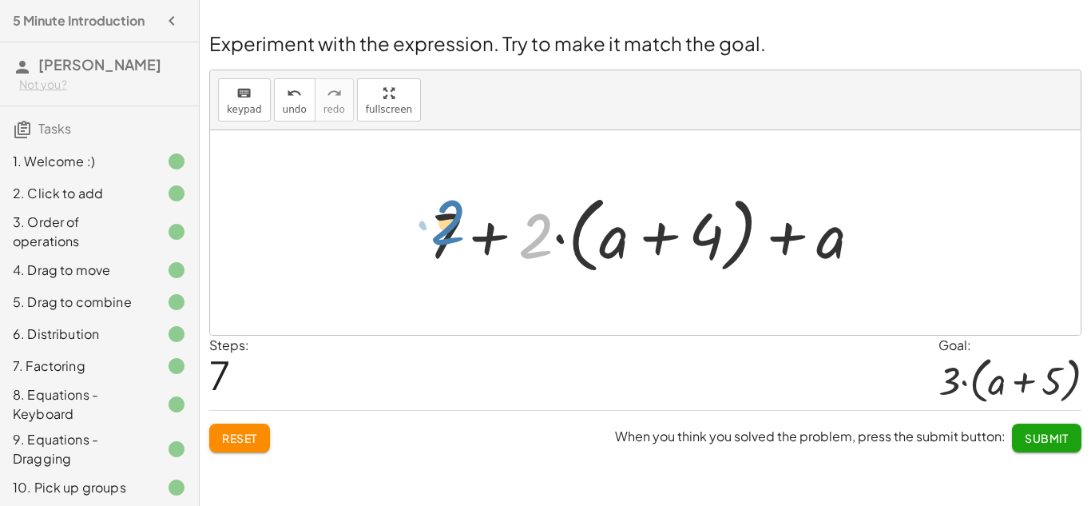
drag, startPoint x: 532, startPoint y: 229, endPoint x: 451, endPoint y: 213, distance: 83.2
click at [451, 213] on div at bounding box center [651, 233] width 461 height 92
click at [475, 217] on div at bounding box center [651, 233] width 461 height 92
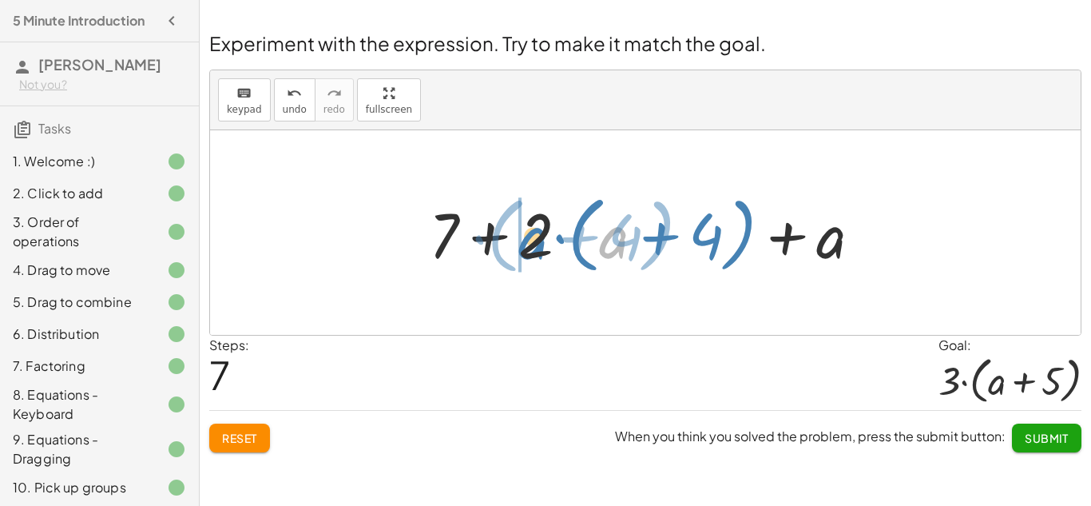
drag, startPoint x: 605, startPoint y: 244, endPoint x: 525, endPoint y: 244, distance: 79.9
click at [525, 244] on div at bounding box center [651, 233] width 461 height 92
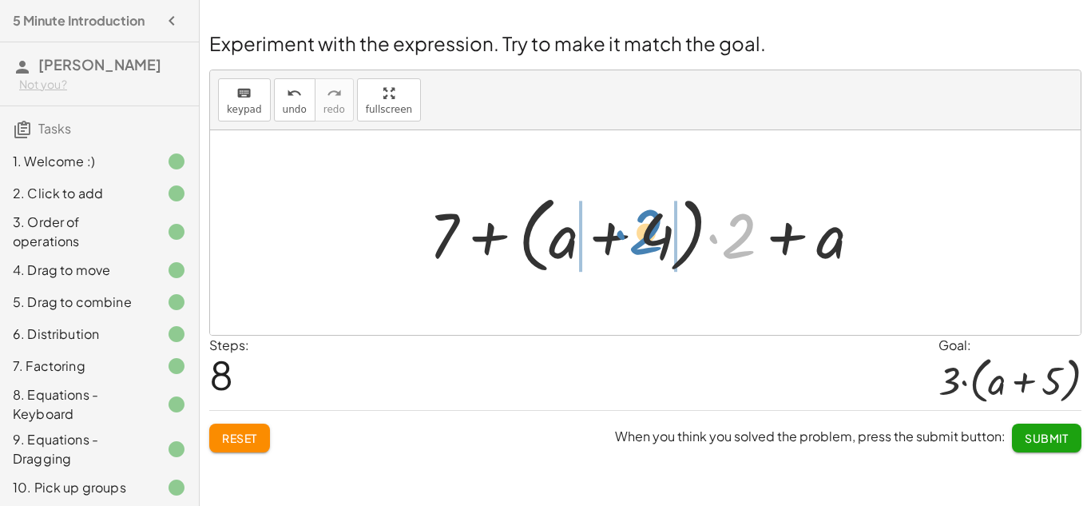
drag, startPoint x: 752, startPoint y: 237, endPoint x: 661, endPoint y: 233, distance: 90.4
click at [661, 233] on div at bounding box center [651, 233] width 461 height 92
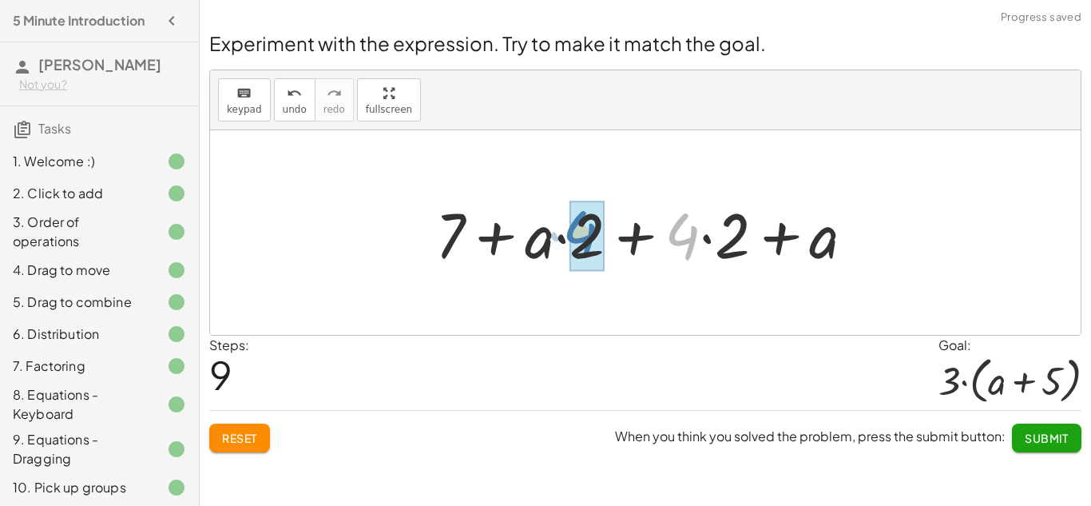
drag, startPoint x: 690, startPoint y: 233, endPoint x: 588, endPoint y: 231, distance: 102.3
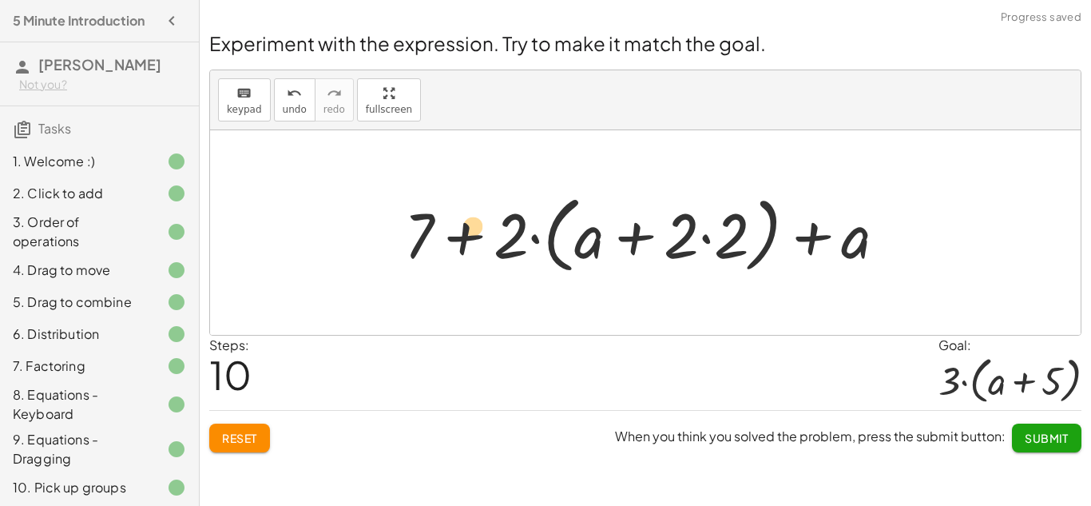
drag, startPoint x: 685, startPoint y: 235, endPoint x: 472, endPoint y: 224, distance: 212.8
click at [472, 224] on div at bounding box center [651, 233] width 511 height 92
drag, startPoint x: 422, startPoint y: 230, endPoint x: 754, endPoint y: 231, distance: 332.3
click at [754, 231] on div at bounding box center [651, 233] width 511 height 92
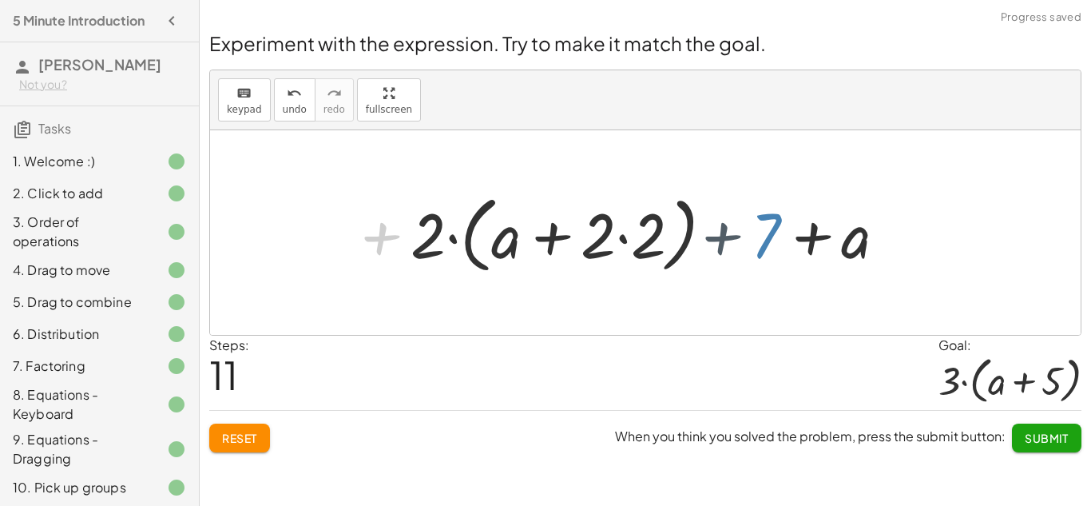
click at [751, 232] on div at bounding box center [651, 233] width 511 height 92
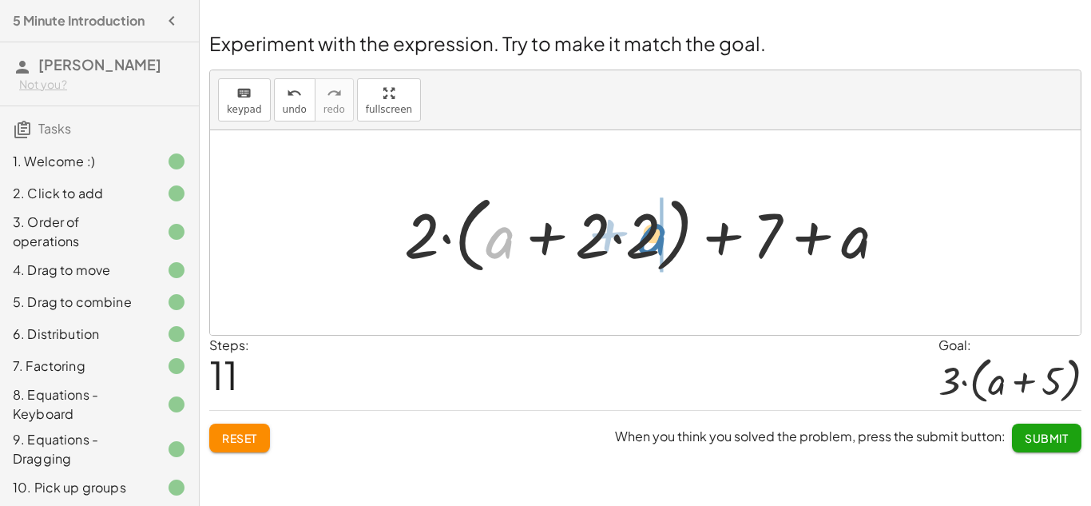
drag, startPoint x: 503, startPoint y: 240, endPoint x: 655, endPoint y: 237, distance: 152.6
click at [655, 237] on div at bounding box center [651, 233] width 511 height 92
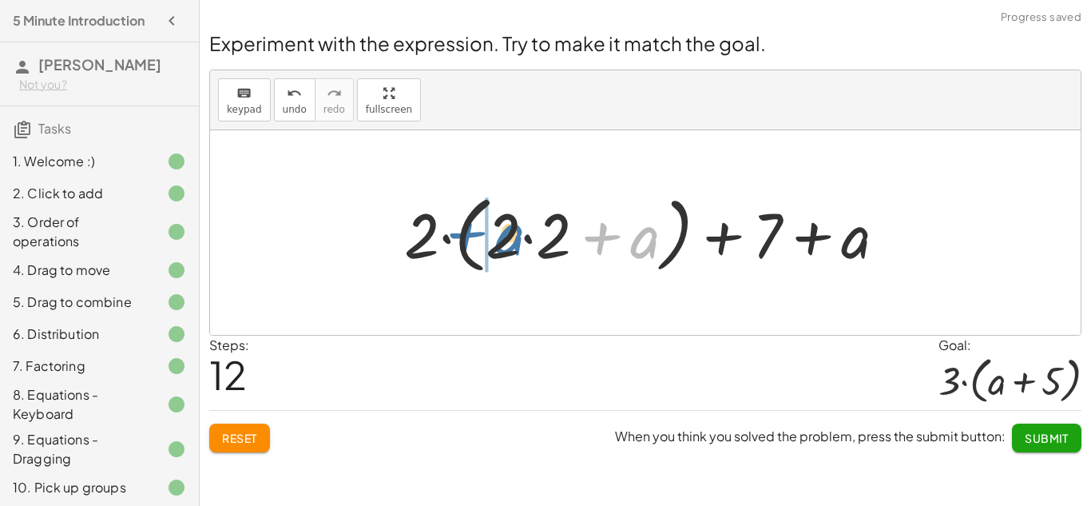
drag, startPoint x: 655, startPoint y: 237, endPoint x: 524, endPoint y: 235, distance: 131.0
click at [524, 235] on div at bounding box center [651, 233] width 511 height 92
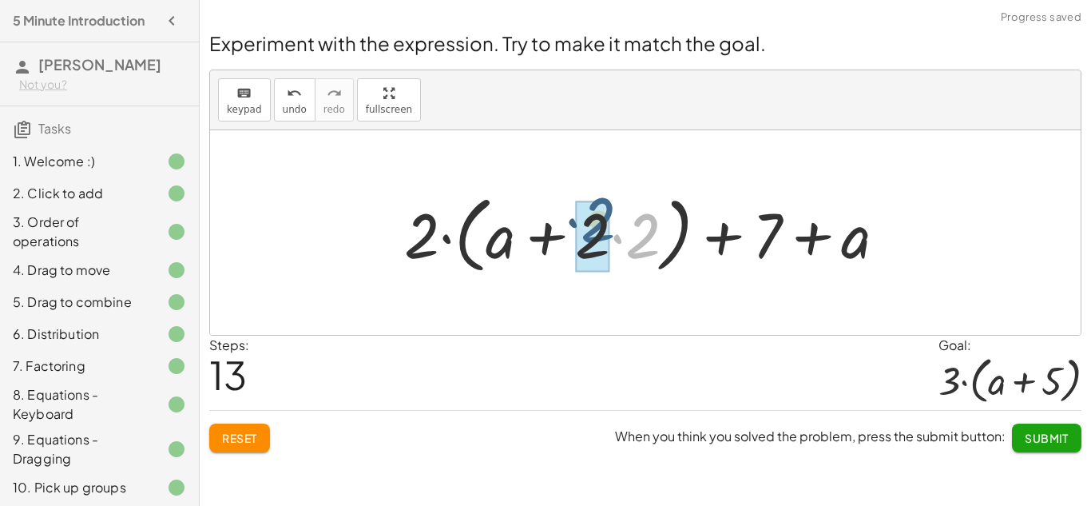
drag, startPoint x: 640, startPoint y: 243, endPoint x: 594, endPoint y: 228, distance: 48.8
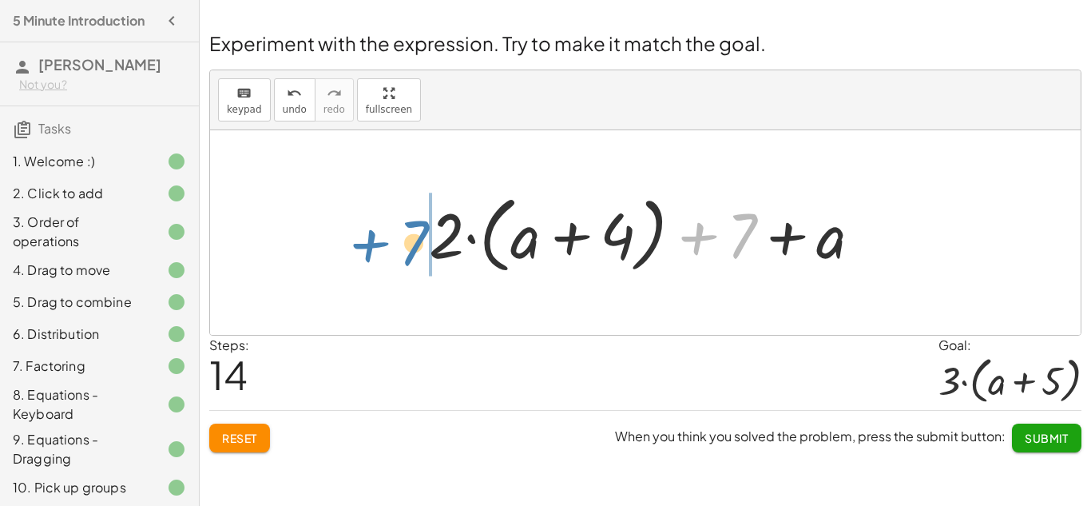
drag, startPoint x: 745, startPoint y: 230, endPoint x: 419, endPoint y: 237, distance: 326.0
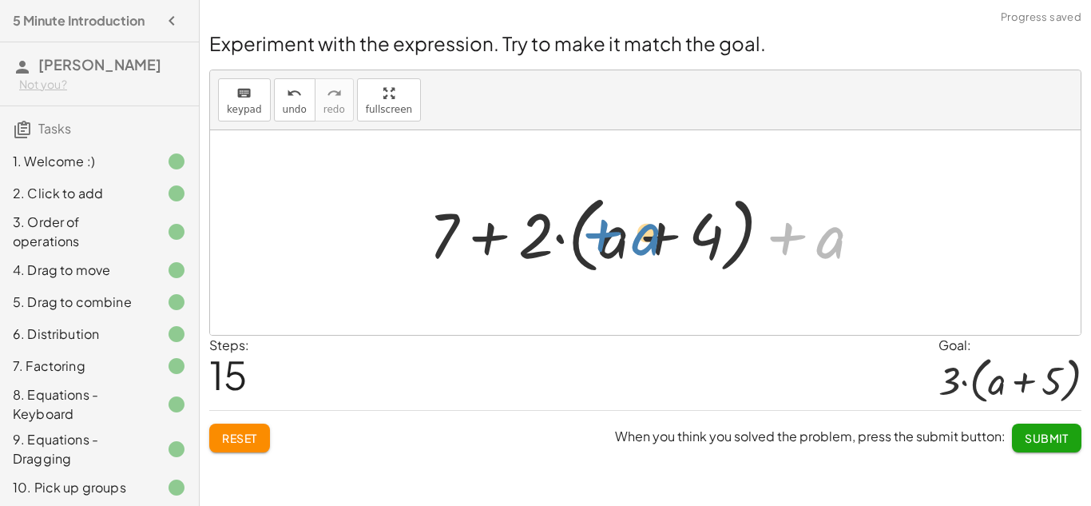
drag, startPoint x: 820, startPoint y: 238, endPoint x: 626, endPoint y: 236, distance: 193.3
click at [626, 236] on div at bounding box center [651, 233] width 461 height 92
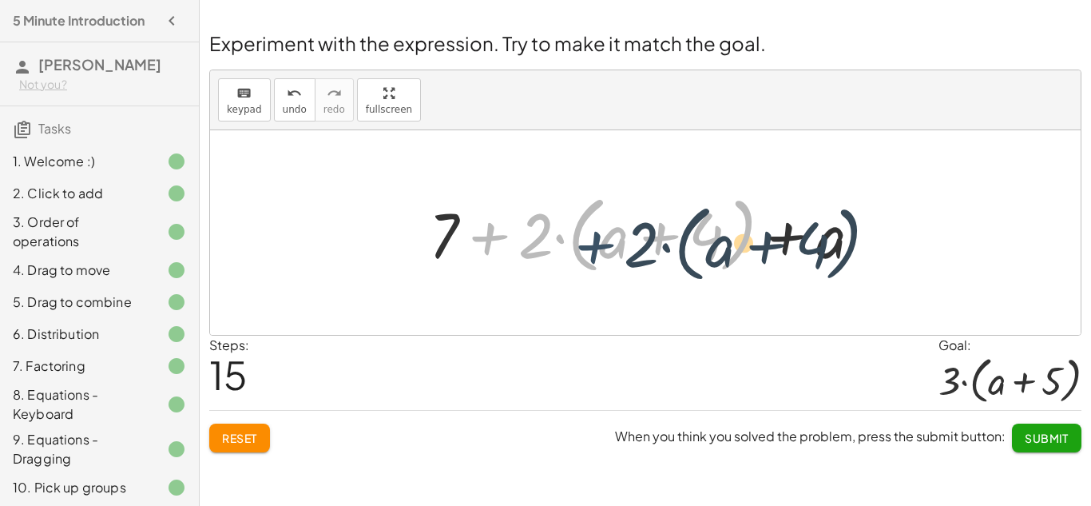
drag, startPoint x: 499, startPoint y: 237, endPoint x: 632, endPoint y: 247, distance: 133.8
click at [632, 247] on div at bounding box center [651, 233] width 461 height 92
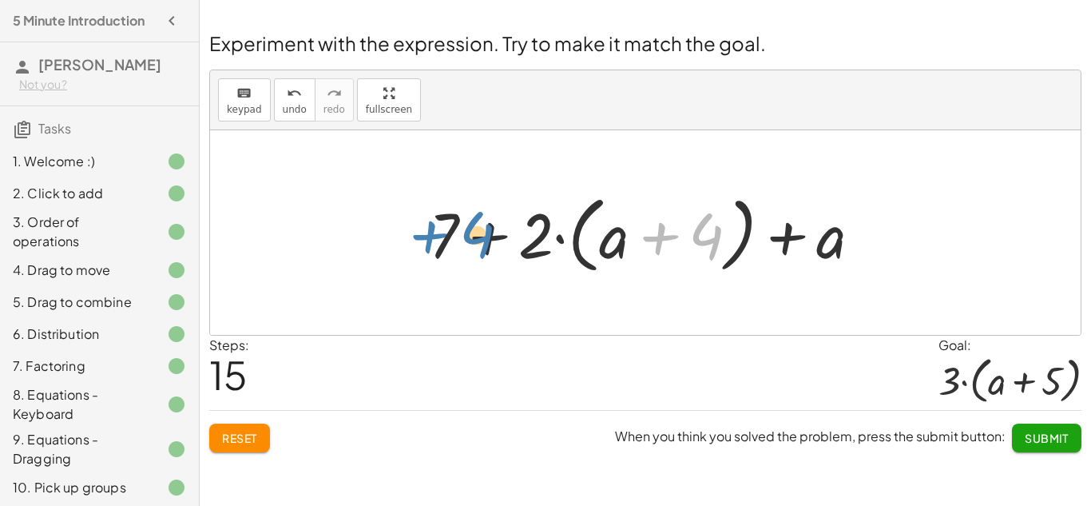
drag, startPoint x: 719, startPoint y: 237, endPoint x: 489, endPoint y: 236, distance: 230.1
click at [489, 236] on div at bounding box center [651, 233] width 461 height 92
drag, startPoint x: 681, startPoint y: 236, endPoint x: 619, endPoint y: 237, distance: 61.5
click at [619, 237] on div at bounding box center [651, 233] width 461 height 92
click at [657, 236] on div at bounding box center [651, 233] width 461 height 92
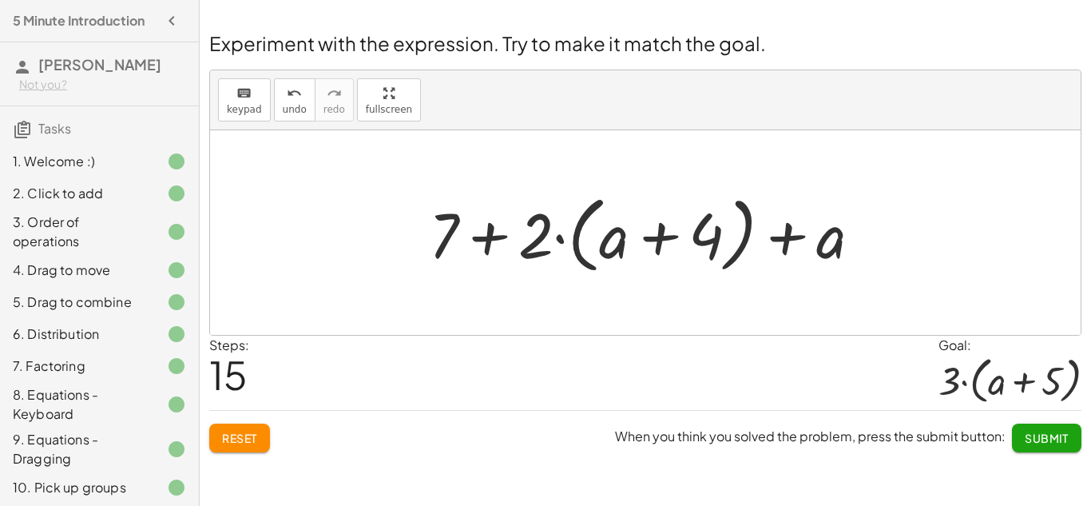
click at [491, 230] on div at bounding box center [651, 233] width 461 height 92
click at [796, 234] on div at bounding box center [651, 233] width 461 height 92
drag, startPoint x: 778, startPoint y: 235, endPoint x: 525, endPoint y: 232, distance: 253.3
click at [525, 232] on div at bounding box center [651, 233] width 461 height 92
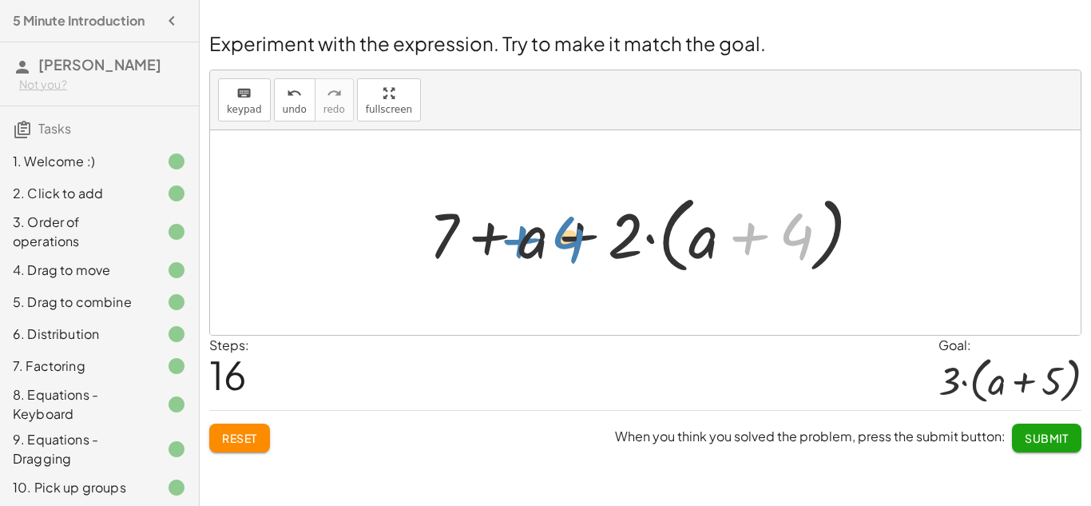
drag, startPoint x: 745, startPoint y: 223, endPoint x: 515, endPoint y: 225, distance: 230.1
click at [515, 225] on div at bounding box center [651, 233] width 461 height 92
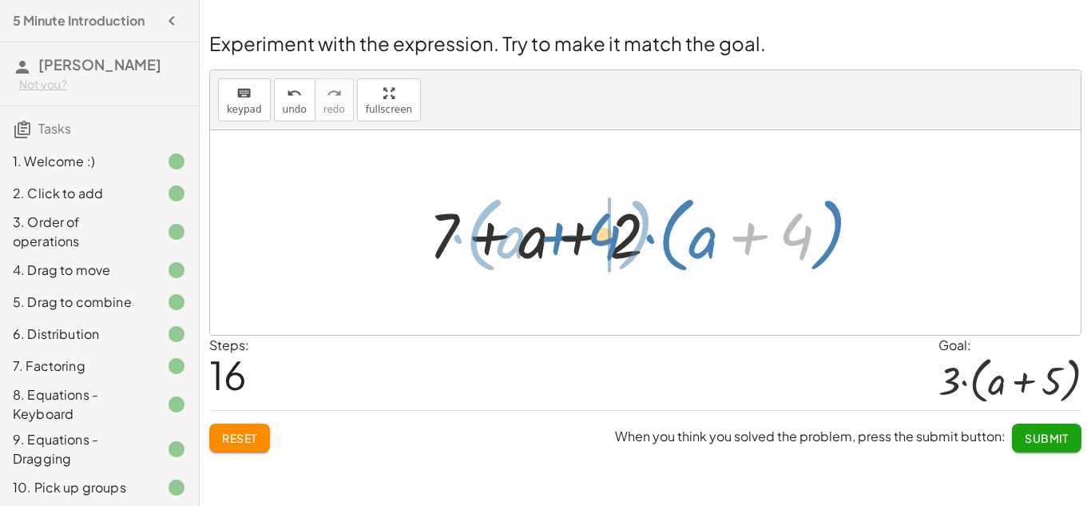
drag, startPoint x: 755, startPoint y: 230, endPoint x: 562, endPoint y: 230, distance: 192.5
click at [562, 230] on div at bounding box center [651, 233] width 461 height 92
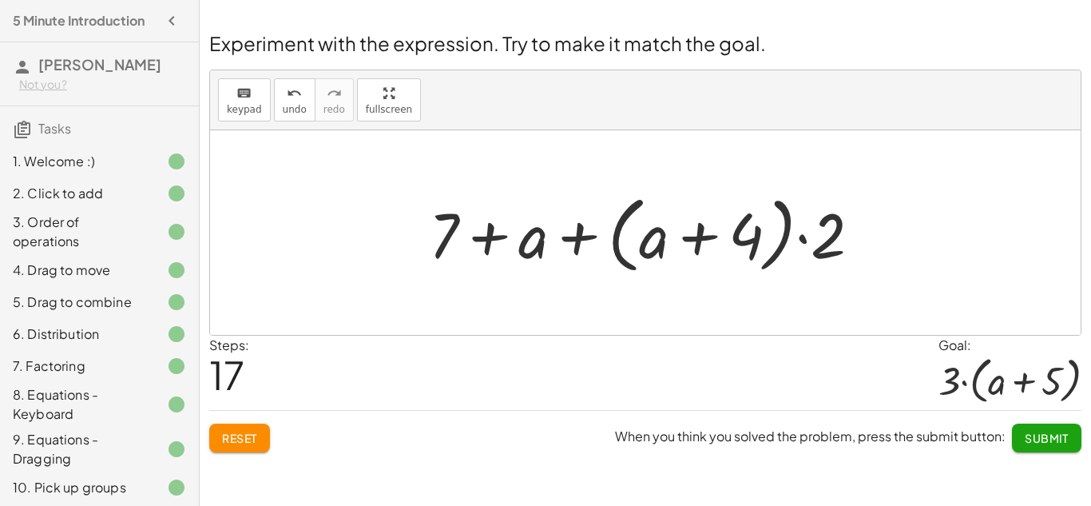
click at [543, 237] on div at bounding box center [651, 233] width 461 height 92
click at [574, 240] on div at bounding box center [651, 233] width 461 height 92
click at [494, 228] on div at bounding box center [651, 233] width 461 height 92
click at [697, 235] on div at bounding box center [651, 233] width 461 height 92
click at [819, 244] on div at bounding box center [651, 233] width 461 height 92
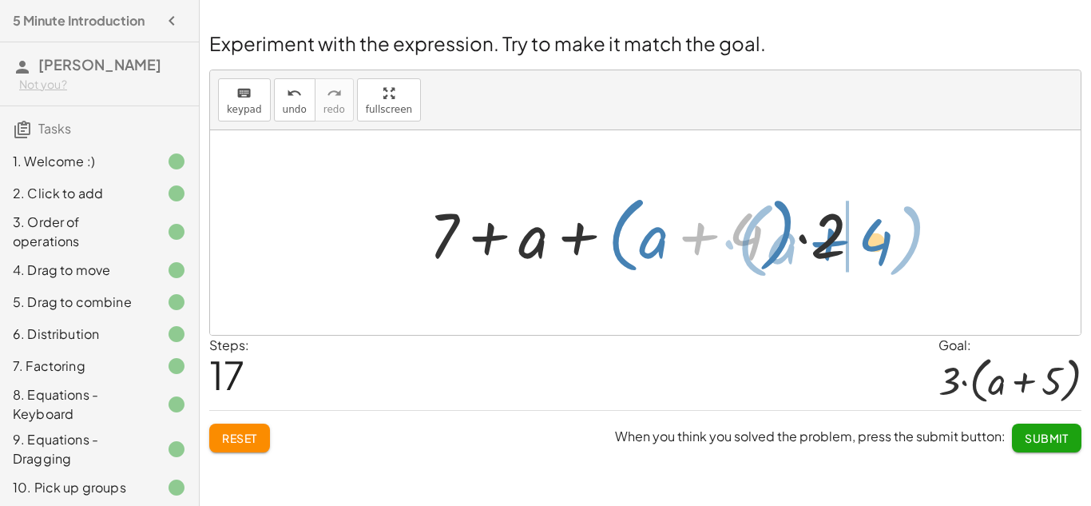
drag, startPoint x: 761, startPoint y: 234, endPoint x: 887, endPoint y: 241, distance: 125.6
click at [887, 241] on div "+ · 2 · ( + a + 4 ) − a + · a · ( + 3 − 1 ) + 7 + · 2 · ( + a + 4 ) − a + · a ·…" at bounding box center [645, 232] width 871 height 205
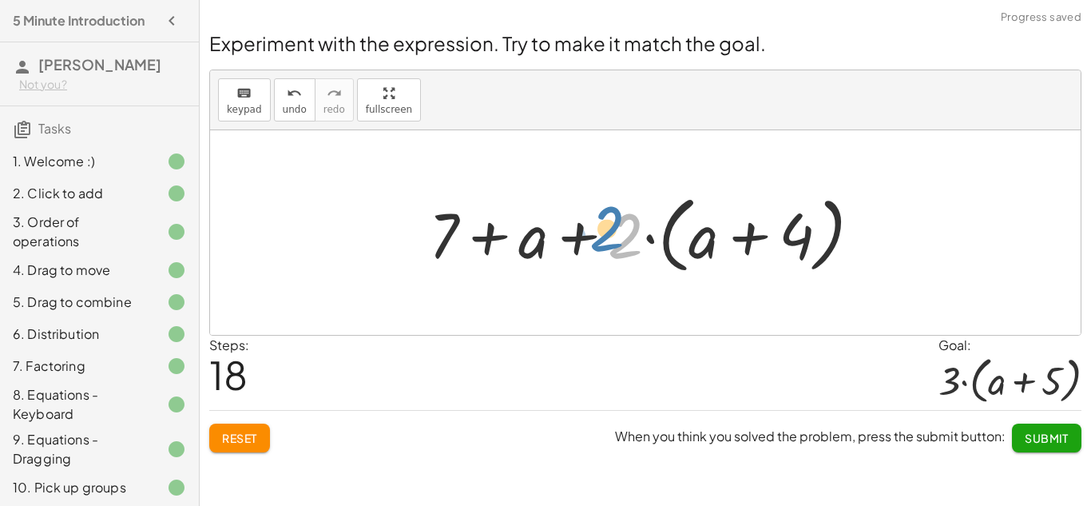
drag, startPoint x: 627, startPoint y: 240, endPoint x: 614, endPoint y: 233, distance: 14.7
click at [614, 233] on div at bounding box center [651, 233] width 461 height 92
drag, startPoint x: 614, startPoint y: 233, endPoint x: 524, endPoint y: 228, distance: 90.4
click at [524, 228] on div at bounding box center [651, 233] width 461 height 92
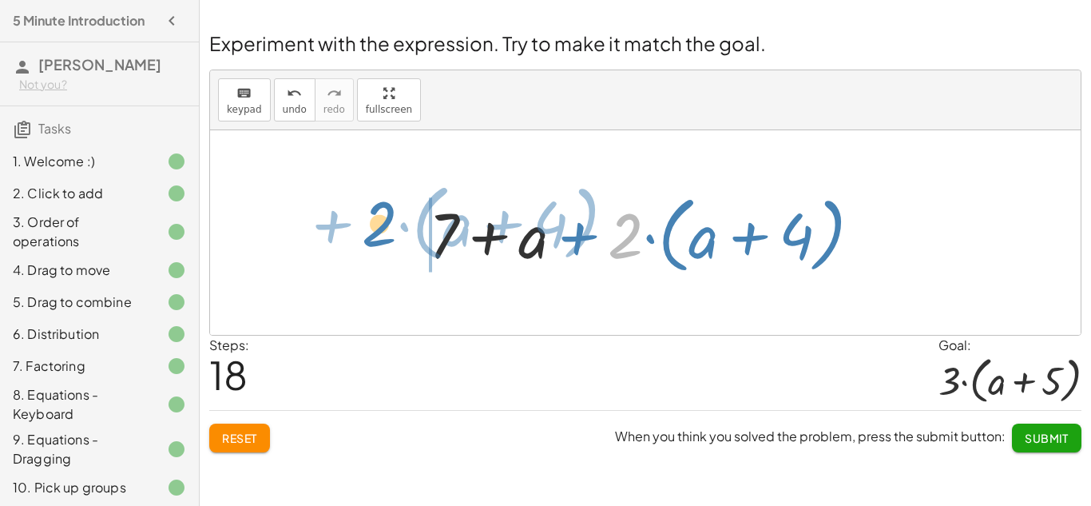
drag, startPoint x: 623, startPoint y: 233, endPoint x: 380, endPoint y: 221, distance: 243.2
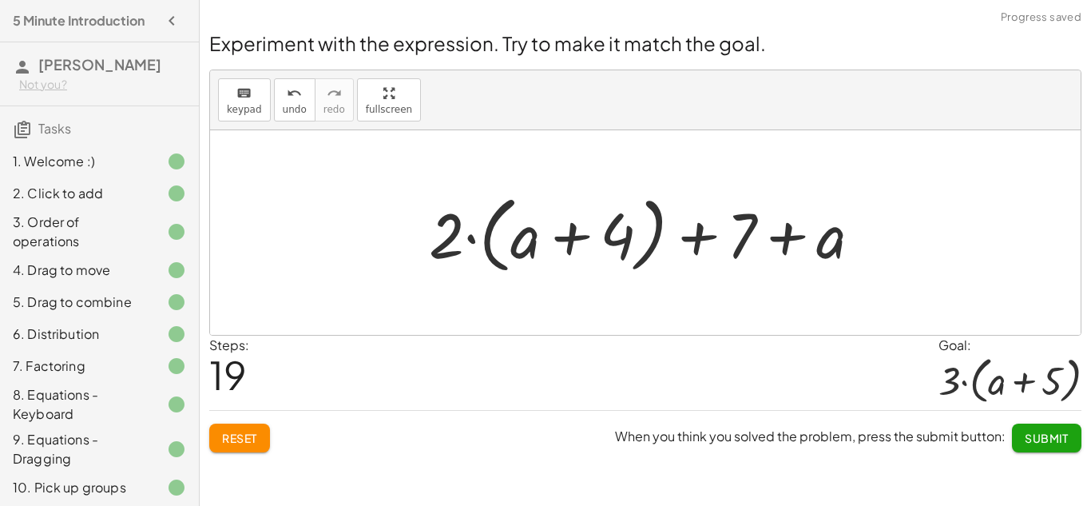
click at [1033, 446] on button "Submit" at bounding box center [1047, 437] width 70 height 29
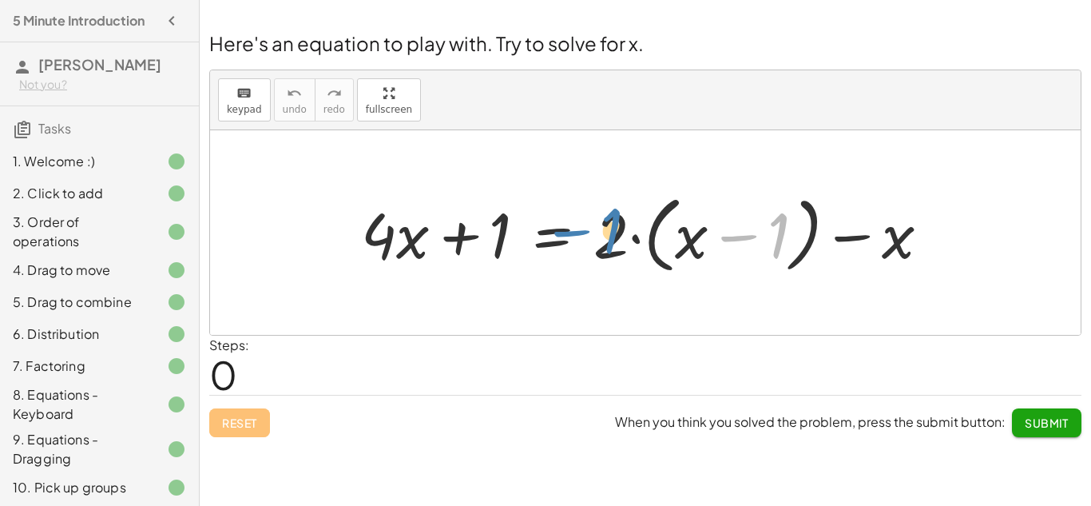
drag, startPoint x: 781, startPoint y: 244, endPoint x: 614, endPoint y: 240, distance: 167.0
click at [614, 240] on div at bounding box center [652, 233] width 598 height 92
click at [710, 244] on div at bounding box center [652, 233] width 598 height 92
click at [745, 237] on div at bounding box center [652, 233] width 598 height 92
click at [849, 239] on div at bounding box center [652, 233] width 598 height 92
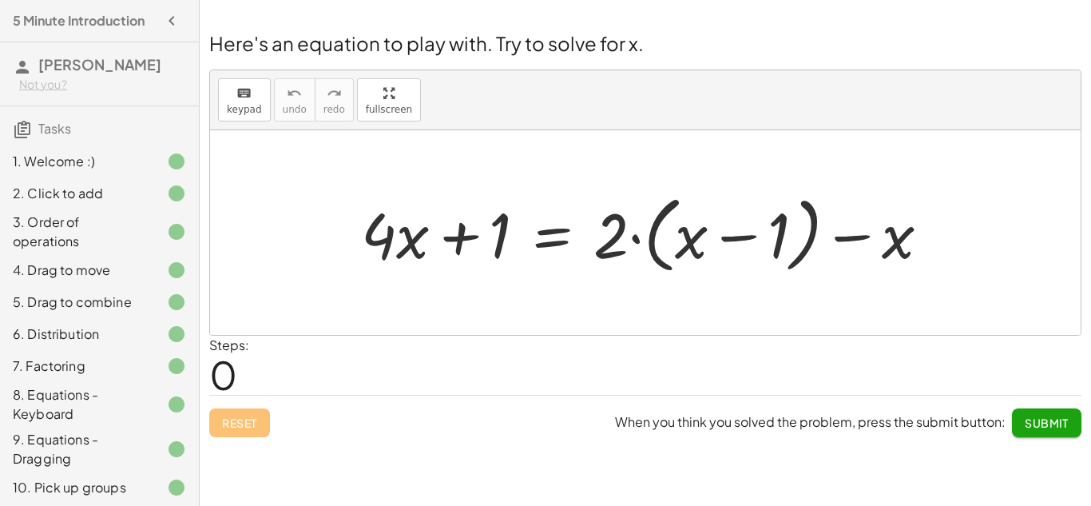
click at [540, 228] on div at bounding box center [652, 233] width 598 height 92
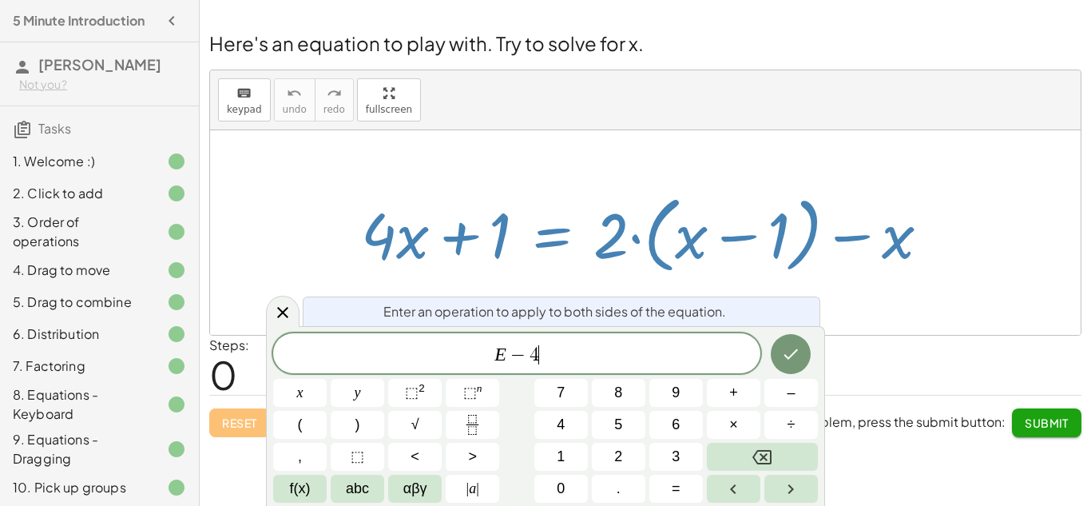
scroll to position [6, 0]
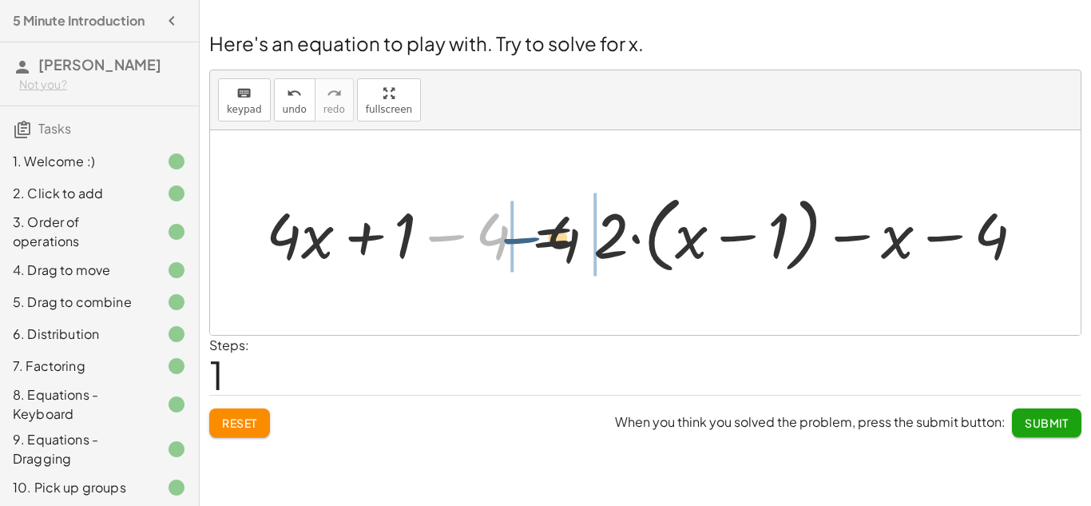
drag, startPoint x: 438, startPoint y: 235, endPoint x: 607, endPoint y: 244, distance: 169.6
click at [607, 244] on div at bounding box center [651, 233] width 787 height 92
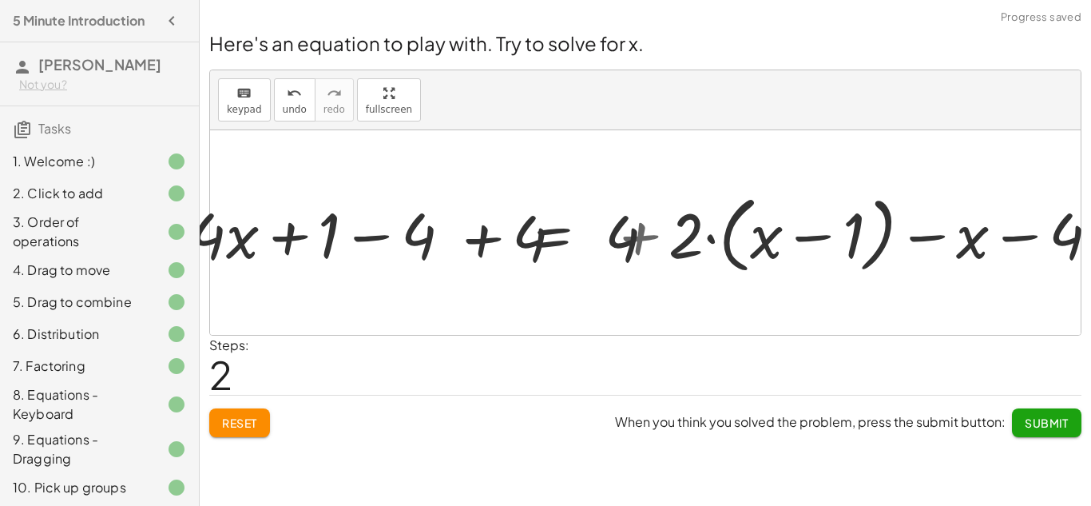
click at [603, 244] on div at bounding box center [651, 233] width 977 height 92
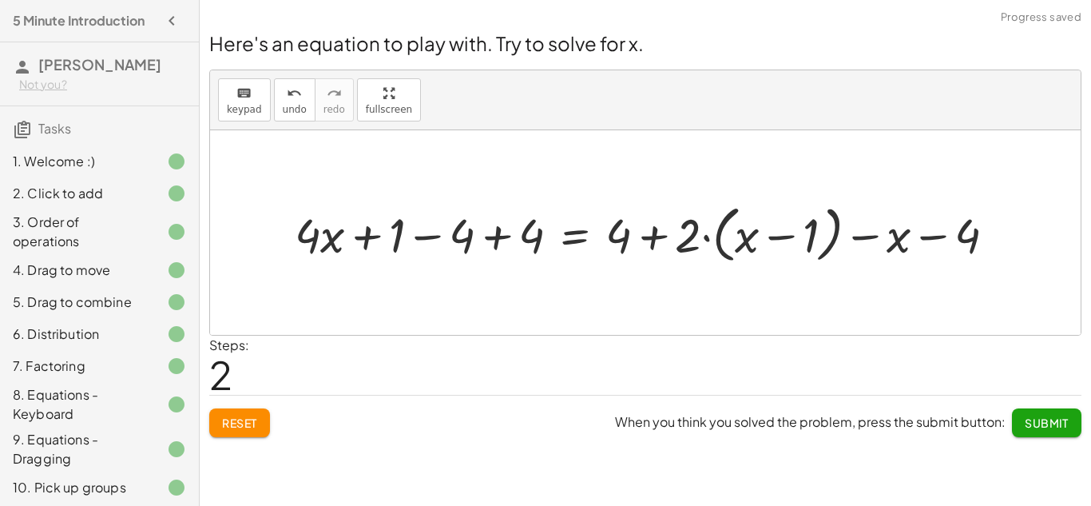
click at [860, 233] on div at bounding box center [652, 232] width 730 height 70
click at [860, 234] on div at bounding box center [652, 232] width 730 height 70
click at [777, 241] on div at bounding box center [652, 232] width 730 height 70
click at [657, 237] on div at bounding box center [652, 232] width 730 height 70
click at [490, 235] on div at bounding box center [652, 232] width 730 height 70
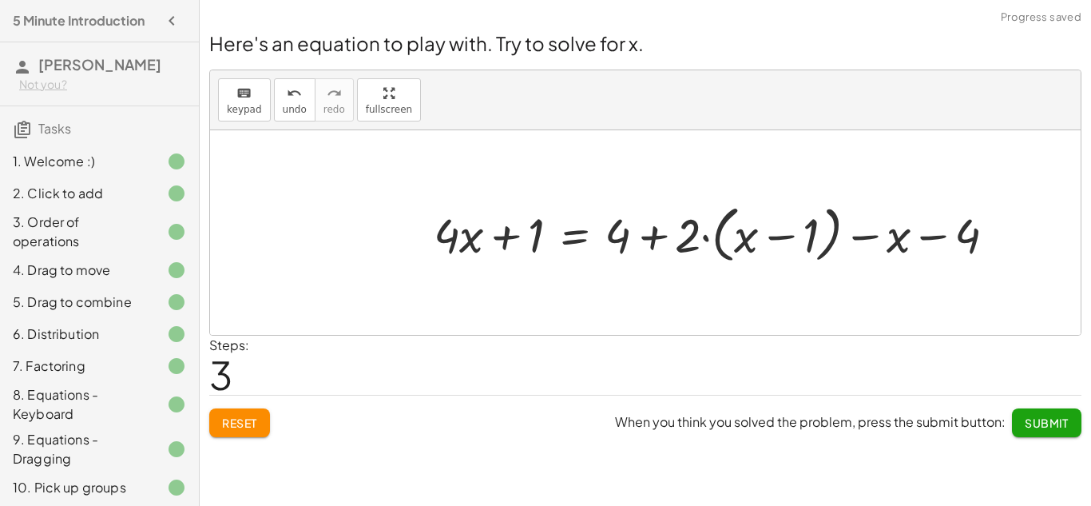
click at [491, 236] on div at bounding box center [721, 232] width 590 height 70
click at [498, 235] on div at bounding box center [721, 232] width 590 height 70
click at [471, 237] on div at bounding box center [721, 232] width 590 height 70
click at [875, 237] on div at bounding box center [721, 232] width 590 height 70
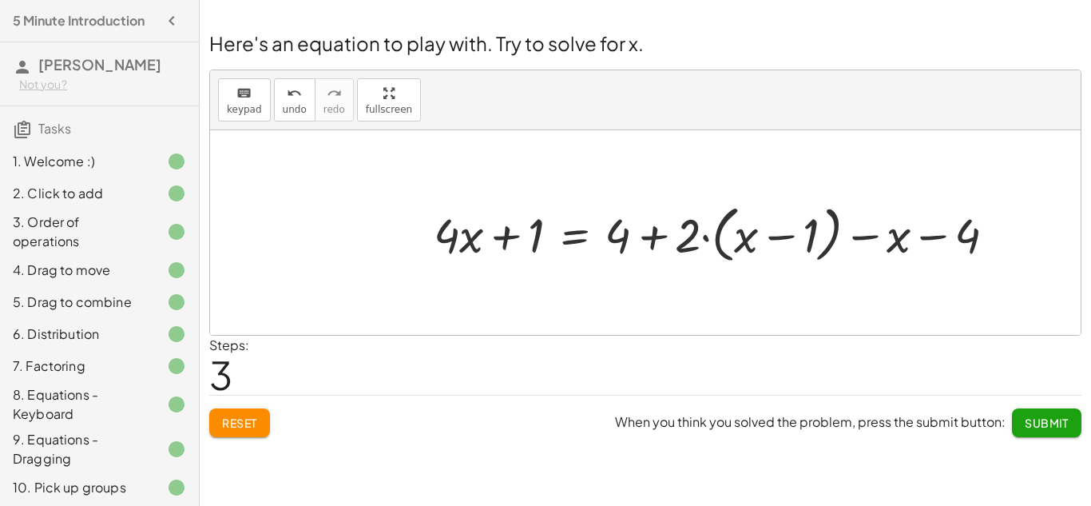
click at [928, 240] on div at bounding box center [721, 232] width 590 height 70
drag, startPoint x: 966, startPoint y: 243, endPoint x: 683, endPoint y: 237, distance: 282.9
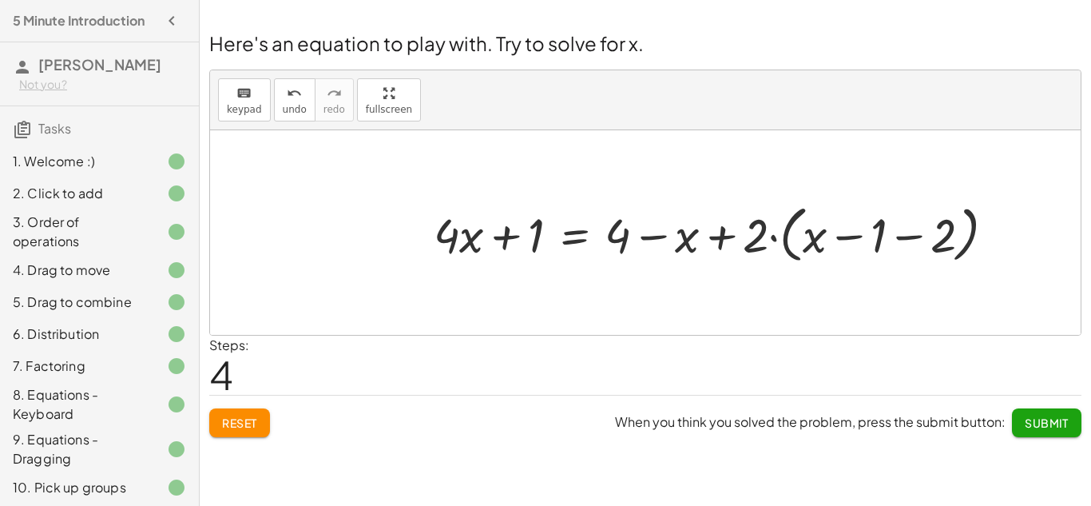
click at [1063, 425] on span "Submit" at bounding box center [1047, 422] width 44 height 14
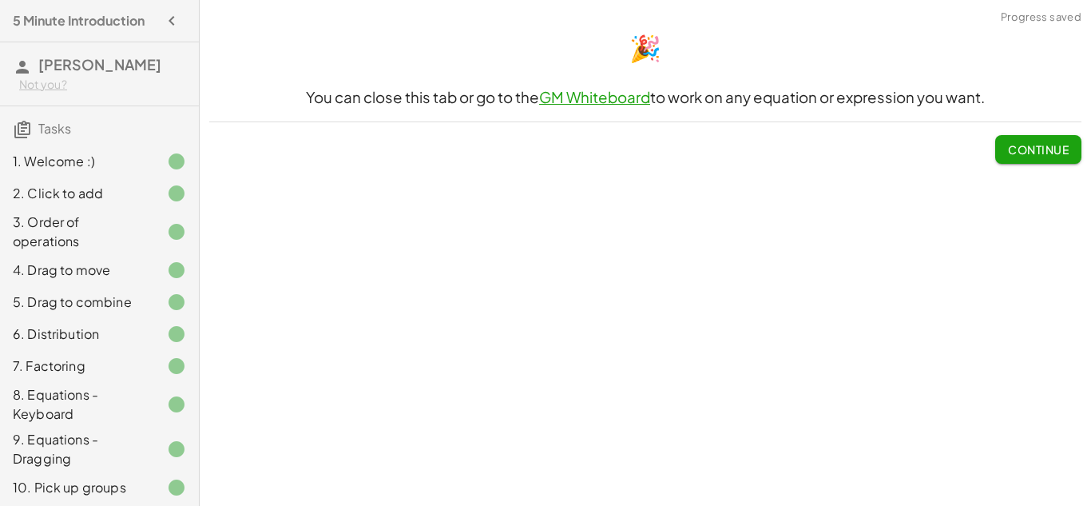
click at [1060, 143] on span "Continue" at bounding box center [1038, 149] width 61 height 14
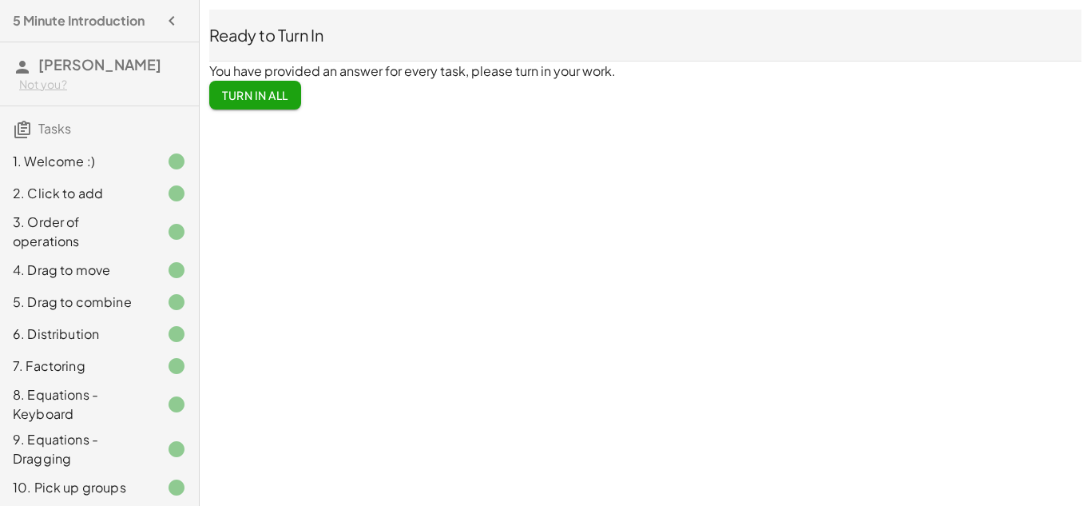
click at [254, 92] on span "Turn In All" at bounding box center [255, 95] width 66 height 14
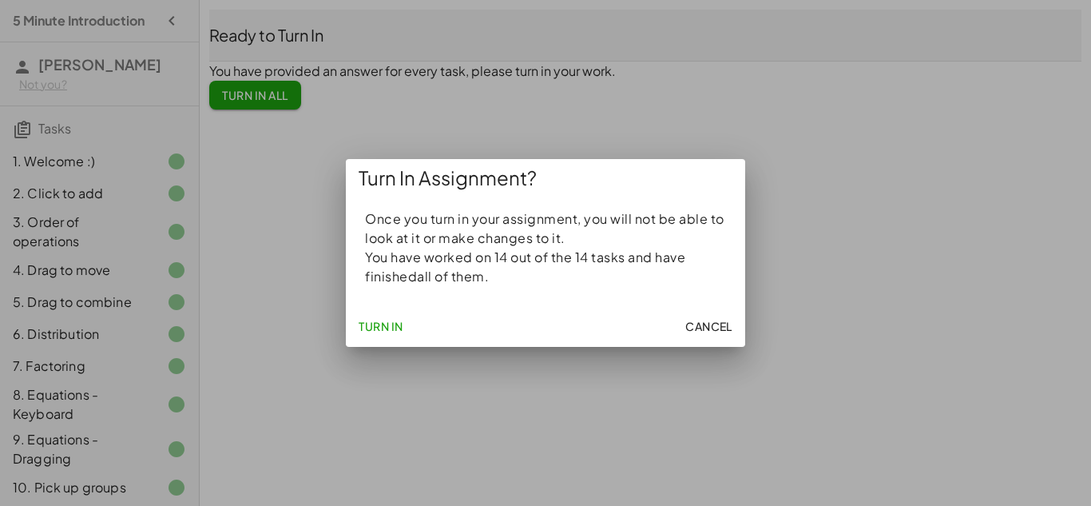
click at [379, 320] on span "Turn In" at bounding box center [381, 326] width 45 height 14
